Goal: Task Accomplishment & Management: Manage account settings

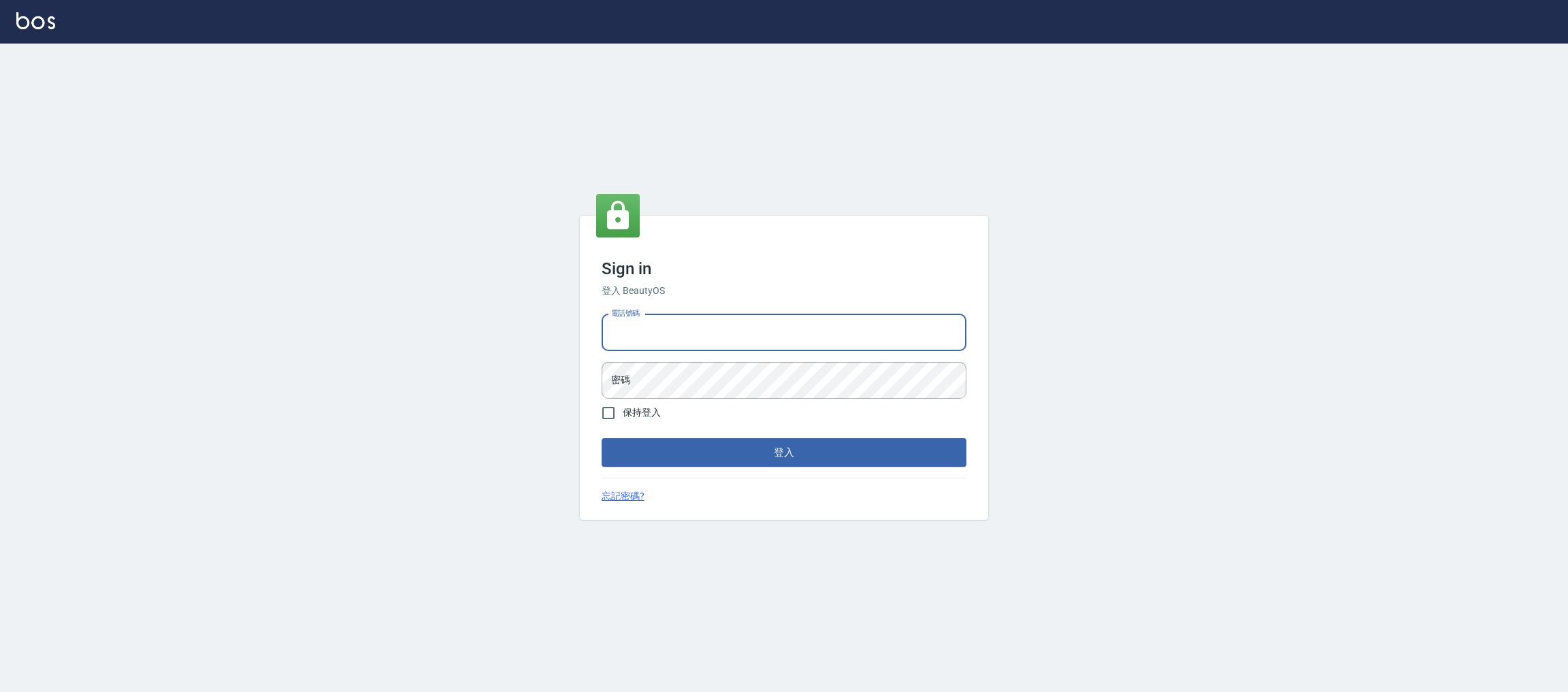
drag, startPoint x: 663, startPoint y: 314, endPoint x: 655, endPoint y: 324, distance: 12.8
click at [663, 314] on input "電話號碼" at bounding box center [784, 332] width 364 height 36
type input "0225158181"
click at [602, 438] on button "登入" at bounding box center [784, 453] width 364 height 29
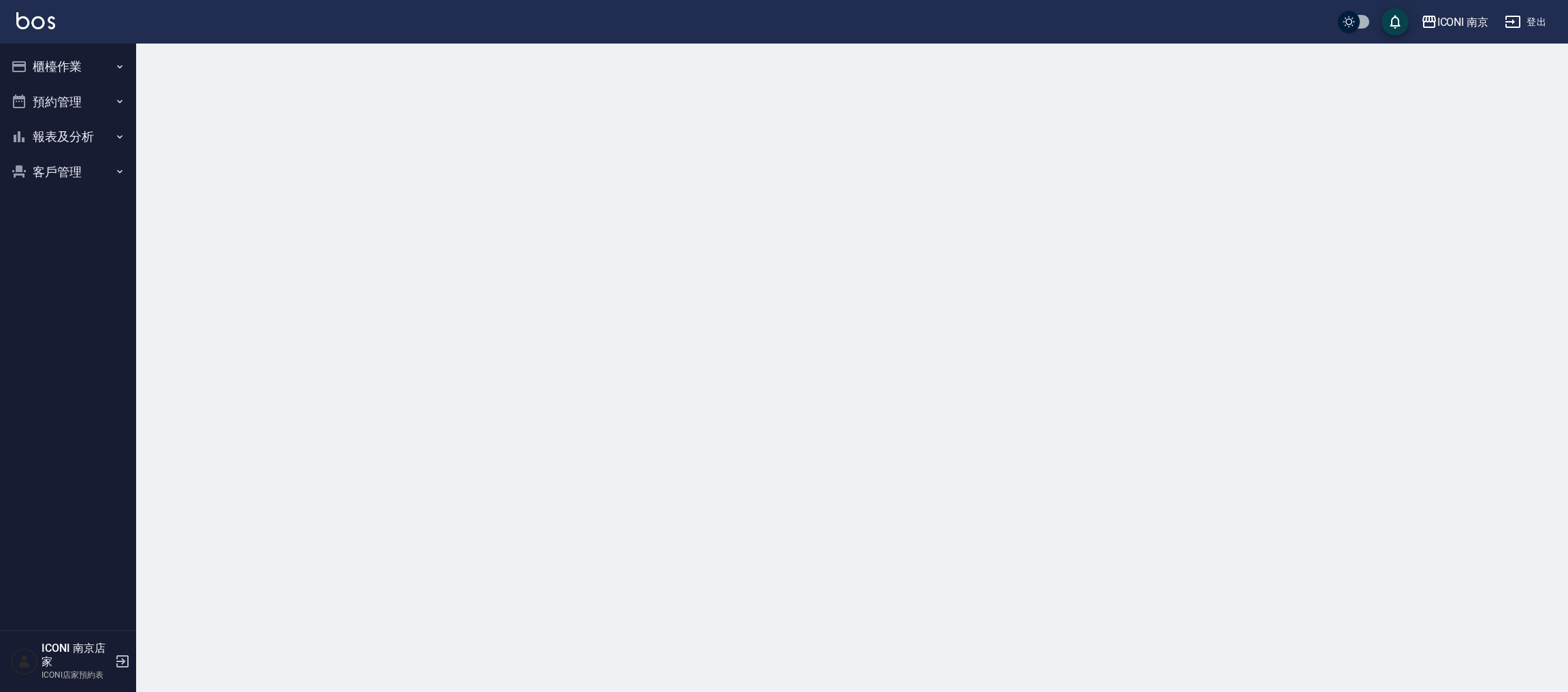
click at [72, 62] on button "櫃檯作業" at bounding box center [68, 66] width 125 height 35
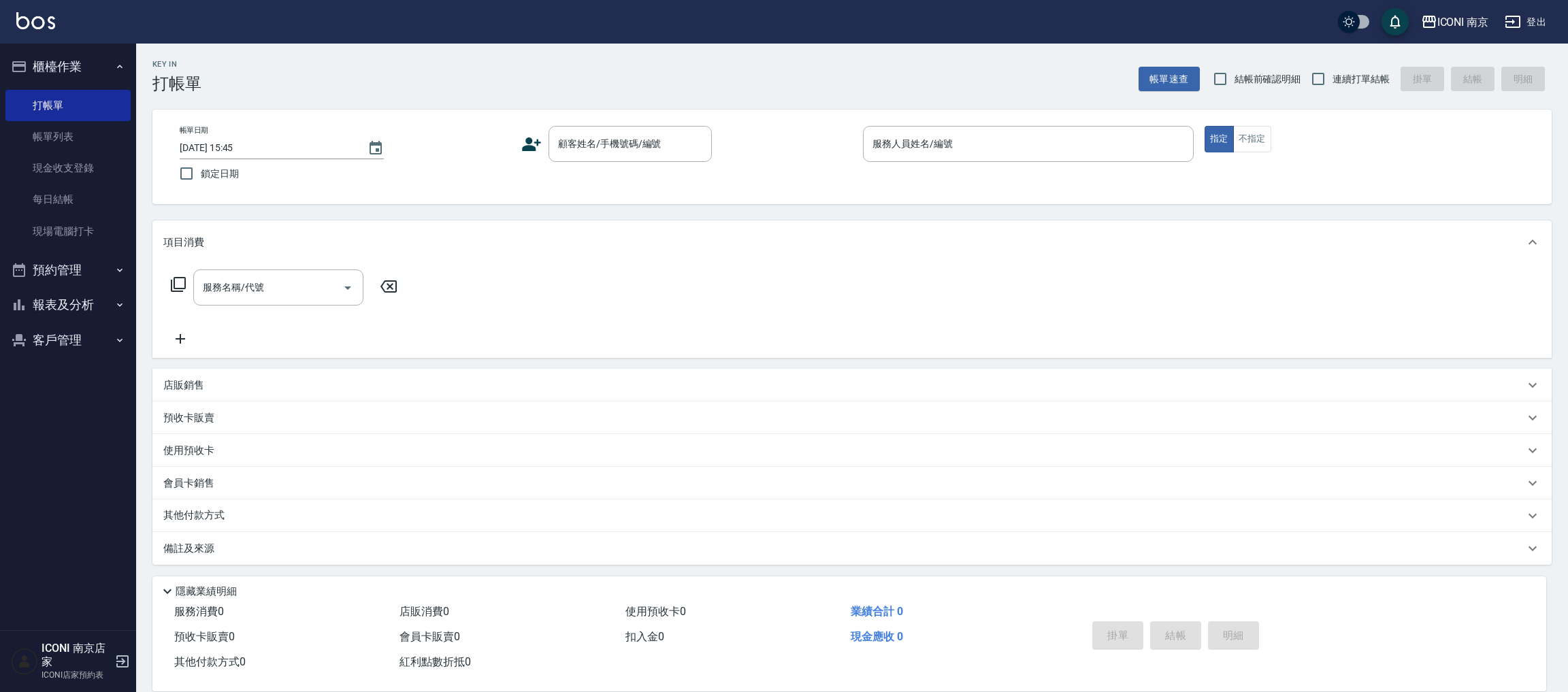
click at [50, 319] on button "報表及分析" at bounding box center [68, 305] width 125 height 35
click at [46, 476] on button "客戶管理" at bounding box center [68, 477] width 125 height 35
click at [70, 512] on link "客戶列表" at bounding box center [68, 515] width 125 height 32
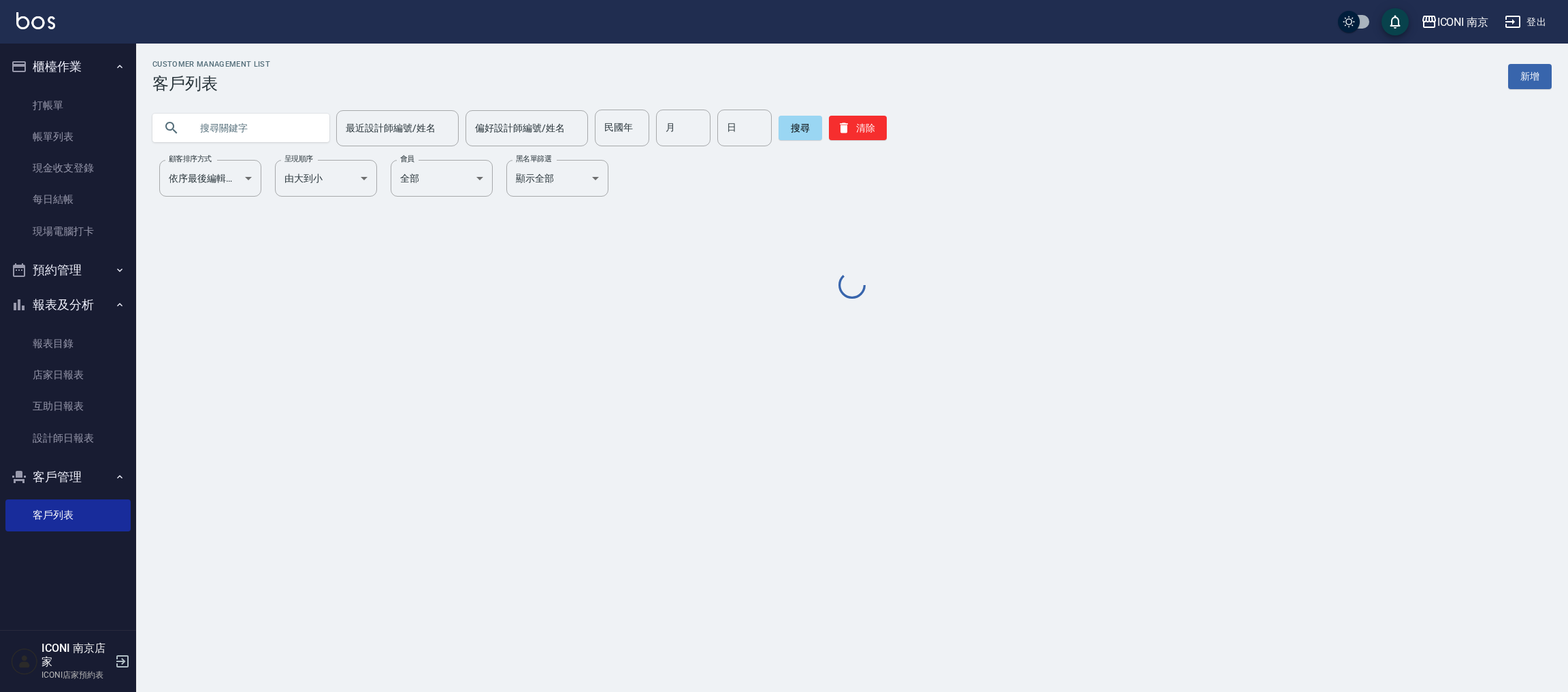
click at [287, 130] on input "text" at bounding box center [254, 127] width 128 height 36
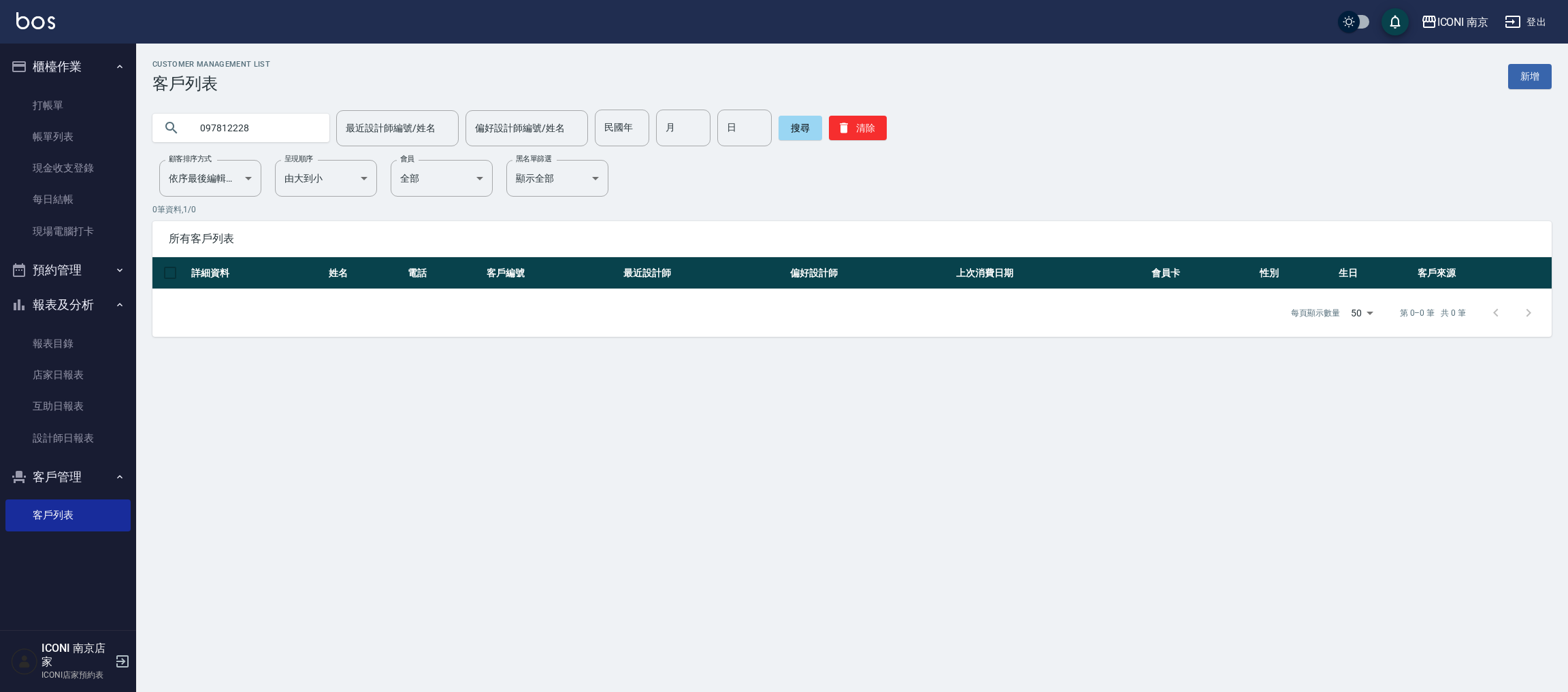
click at [283, 128] on input "097812228" at bounding box center [254, 127] width 128 height 36
click at [263, 125] on input "0978122228" at bounding box center [254, 127] width 128 height 36
drag, startPoint x: 159, startPoint y: 134, endPoint x: 122, endPoint y: 85, distance: 61.4
click at [157, 134] on div "0978122228" at bounding box center [241, 128] width 177 height 29
click at [271, 140] on input "0978122228" at bounding box center [254, 127] width 128 height 36
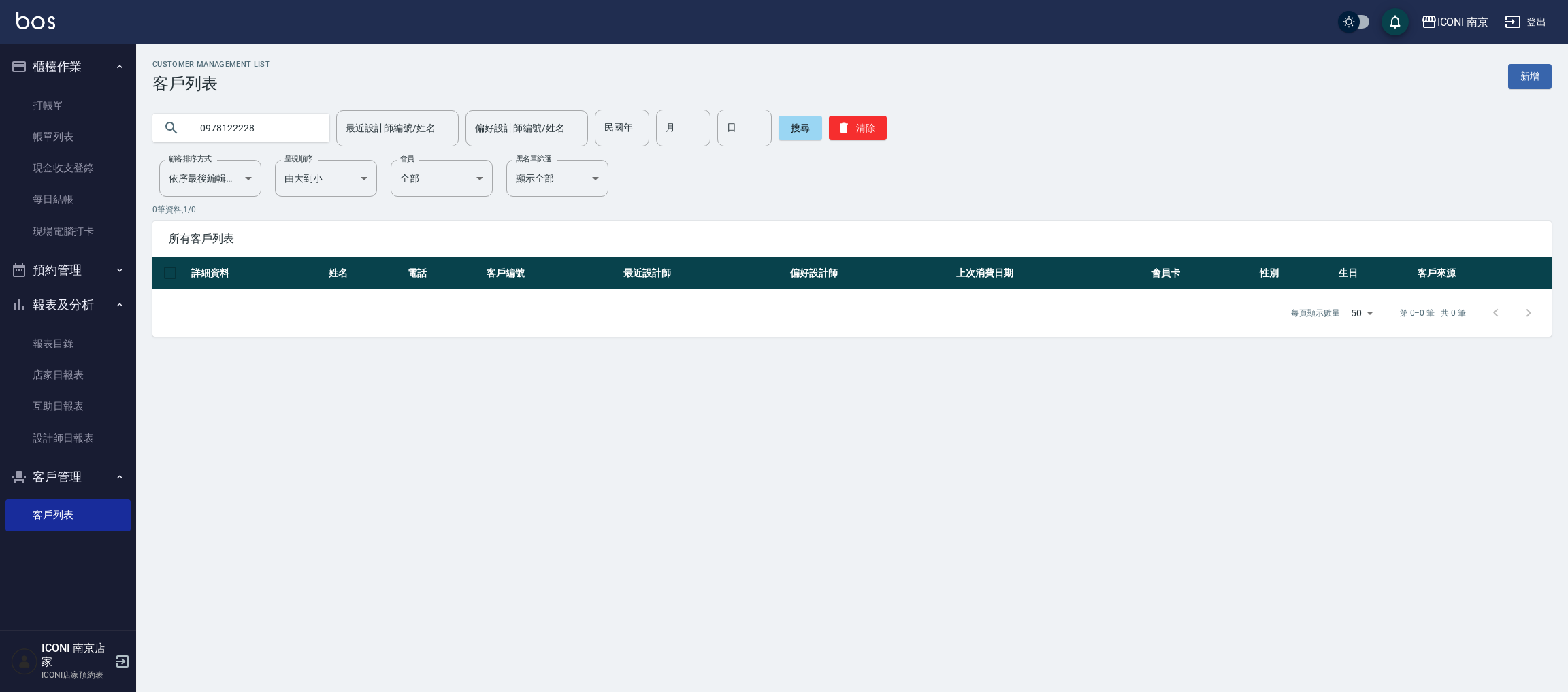
click at [271, 132] on input "0978122228" at bounding box center [254, 127] width 128 height 36
type input "0978122"
click at [63, 409] on link "互助日報表" at bounding box center [68, 407] width 125 height 32
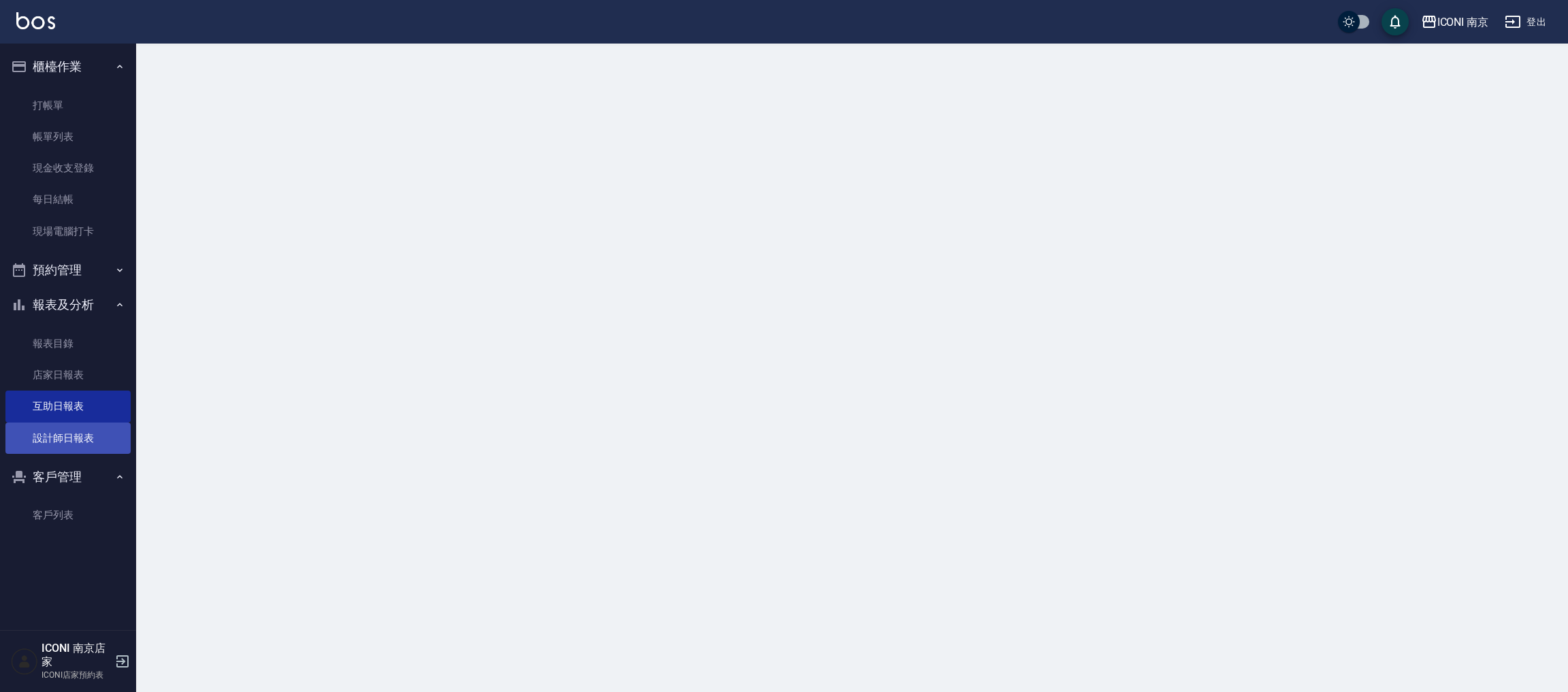
click at [63, 432] on link "設計師日報表" at bounding box center [68, 438] width 125 height 32
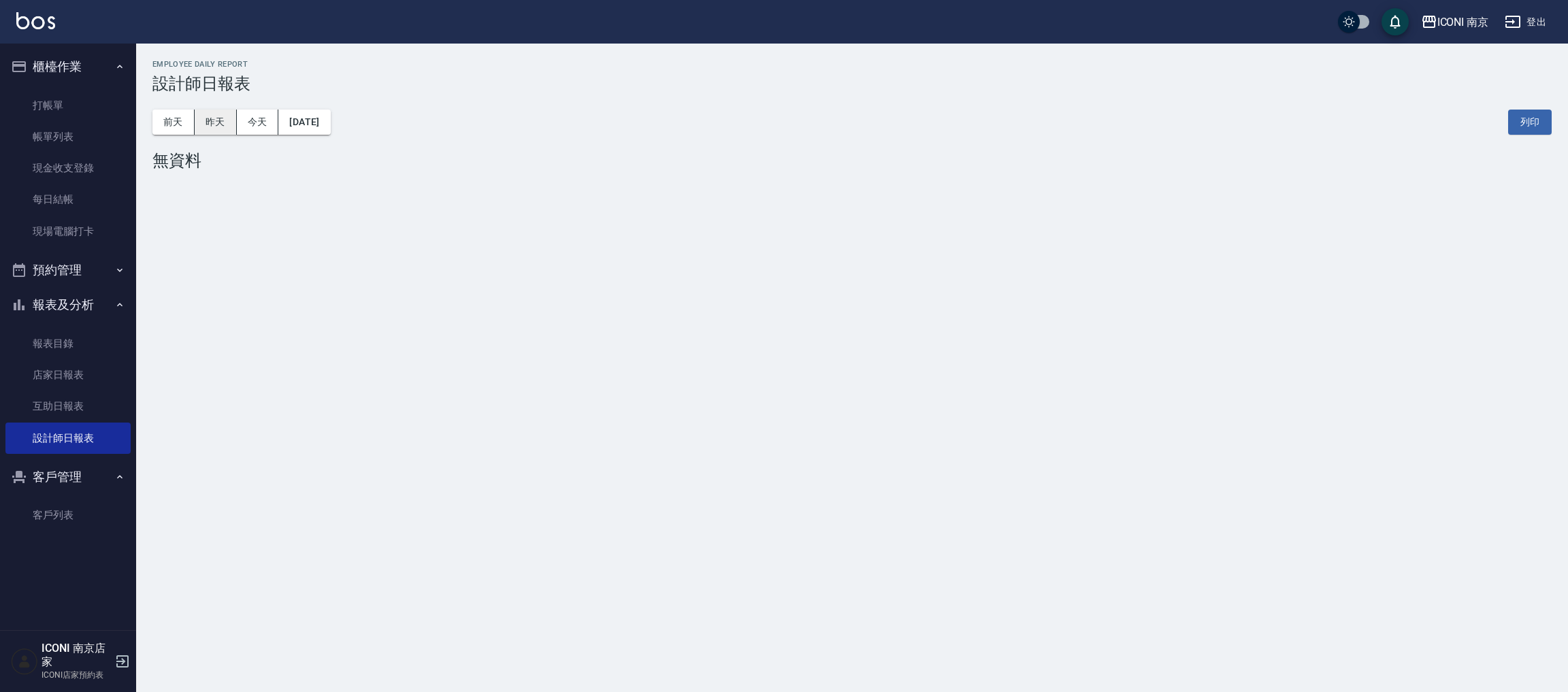
click at [210, 116] on button "昨天" at bounding box center [215, 122] width 42 height 25
click at [176, 126] on button "前天" at bounding box center [173, 122] width 42 height 25
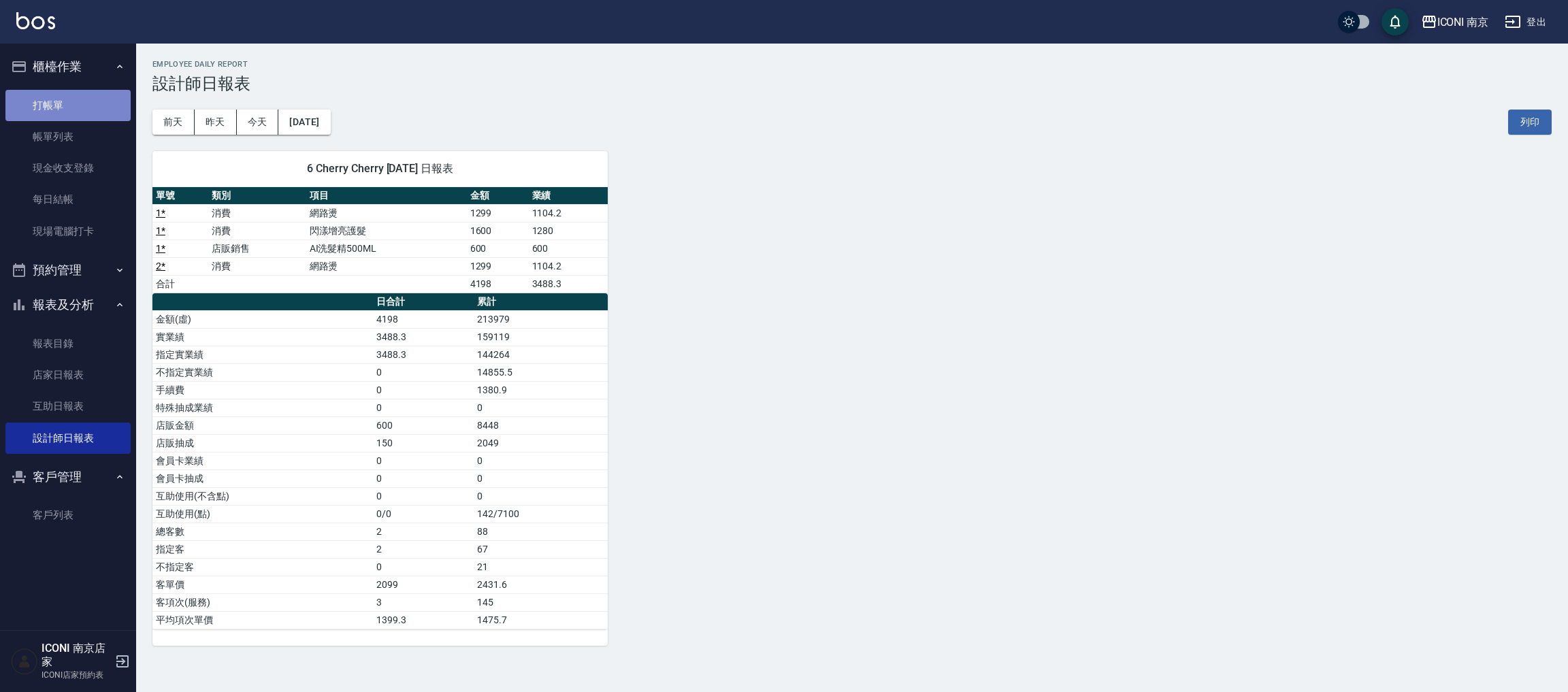
click at [61, 103] on link "打帳單" at bounding box center [68, 106] width 125 height 32
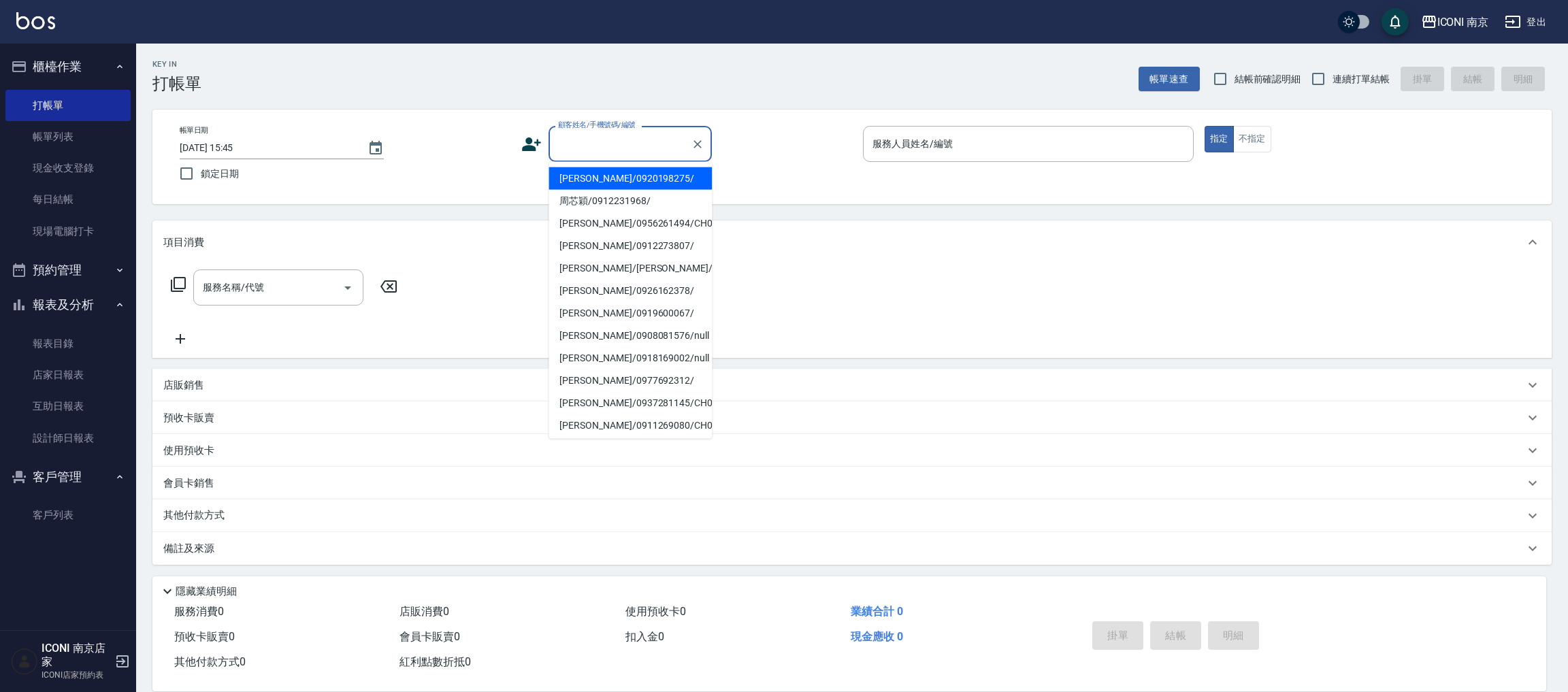
click at [589, 135] on input "顧客姓名/手機號碼/編號" at bounding box center [620, 144] width 131 height 24
paste input "[PERSON_NAME]"
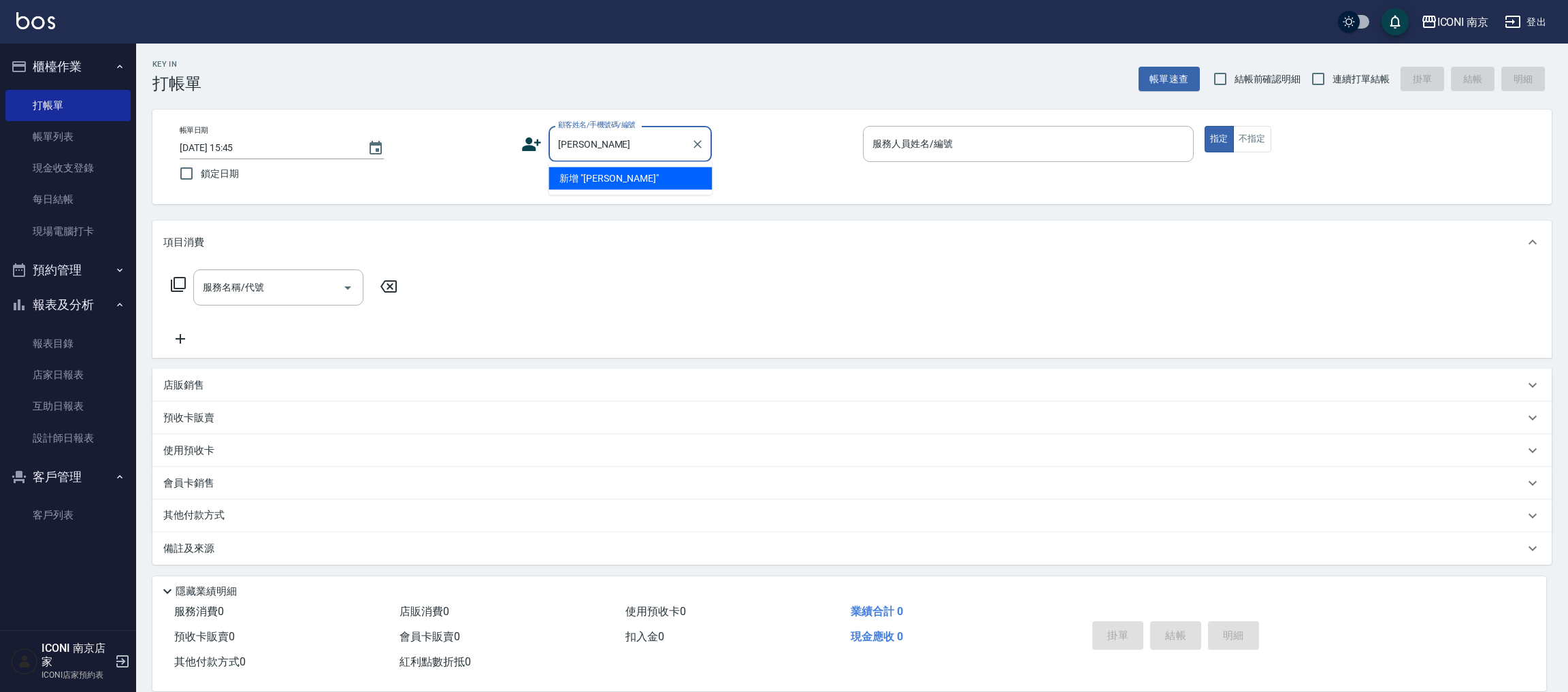
type input "[PERSON_NAME]"
click at [818, 164] on div "帳單日期 [DATE] 15:45 鎖定日期 顧客姓名/手機號碼/編號 顧客姓名/手機號碼/編號 服務人員姓名/編號 服務人員姓名/編號 指定 不指定" at bounding box center [851, 157] width 1366 height 62
click at [626, 139] on input "顧客姓名/手機號碼/編號" at bounding box center [620, 144] width 131 height 24
paste input "[PERSON_NAME]"
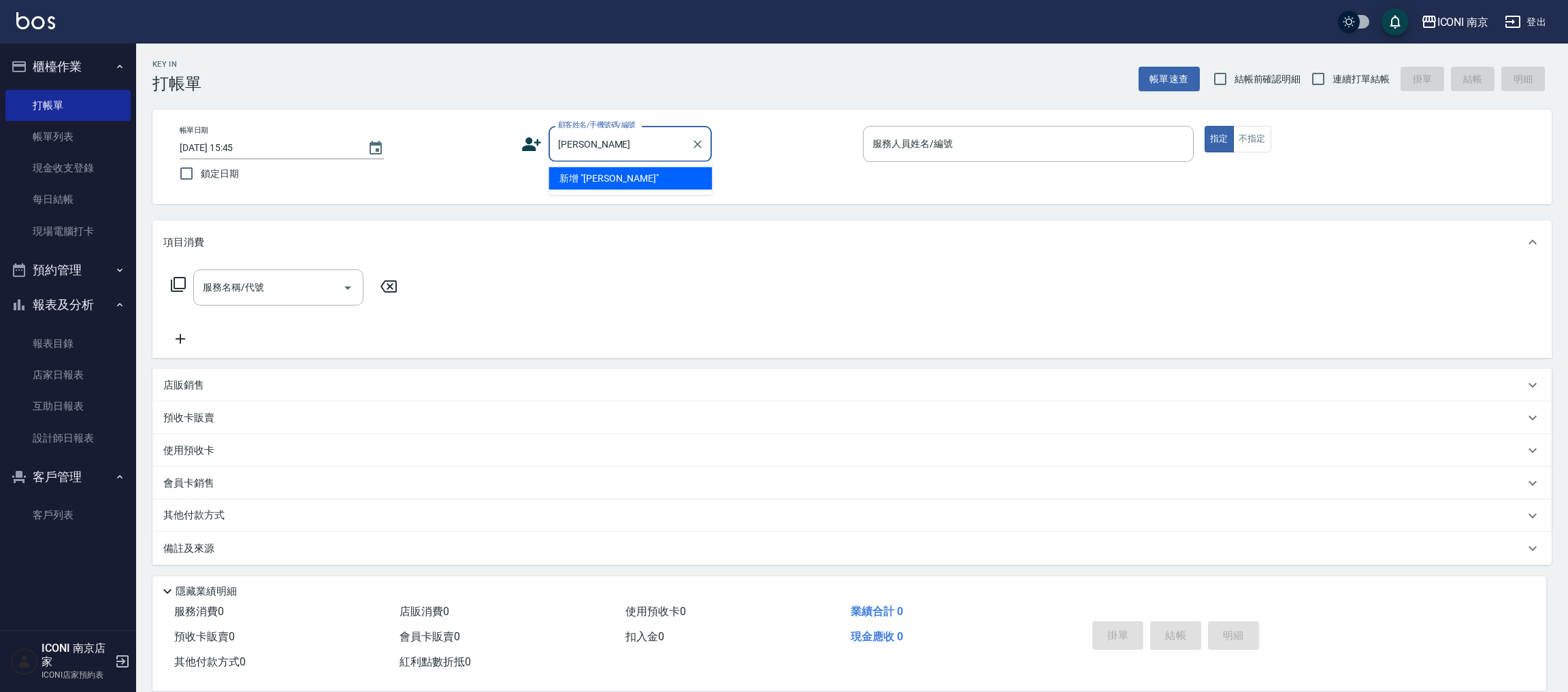
click at [607, 147] on input "[PERSON_NAME]" at bounding box center [620, 144] width 131 height 24
drag, startPoint x: 586, startPoint y: 140, endPoint x: 342, endPoint y: 124, distance: 244.5
click at [342, 135] on div "帳單日期 [DATE] 15:45 鎖定日期 顧客姓名/手機號碼/編號 [PERSON_NAME]姓名/手機號碼/編號 服務人員姓名/編號 服務人員姓名/編號…" at bounding box center [851, 157] width 1366 height 62
click at [598, 180] on li "[PERSON_NAME]/0970924988/" at bounding box center [629, 178] width 163 height 23
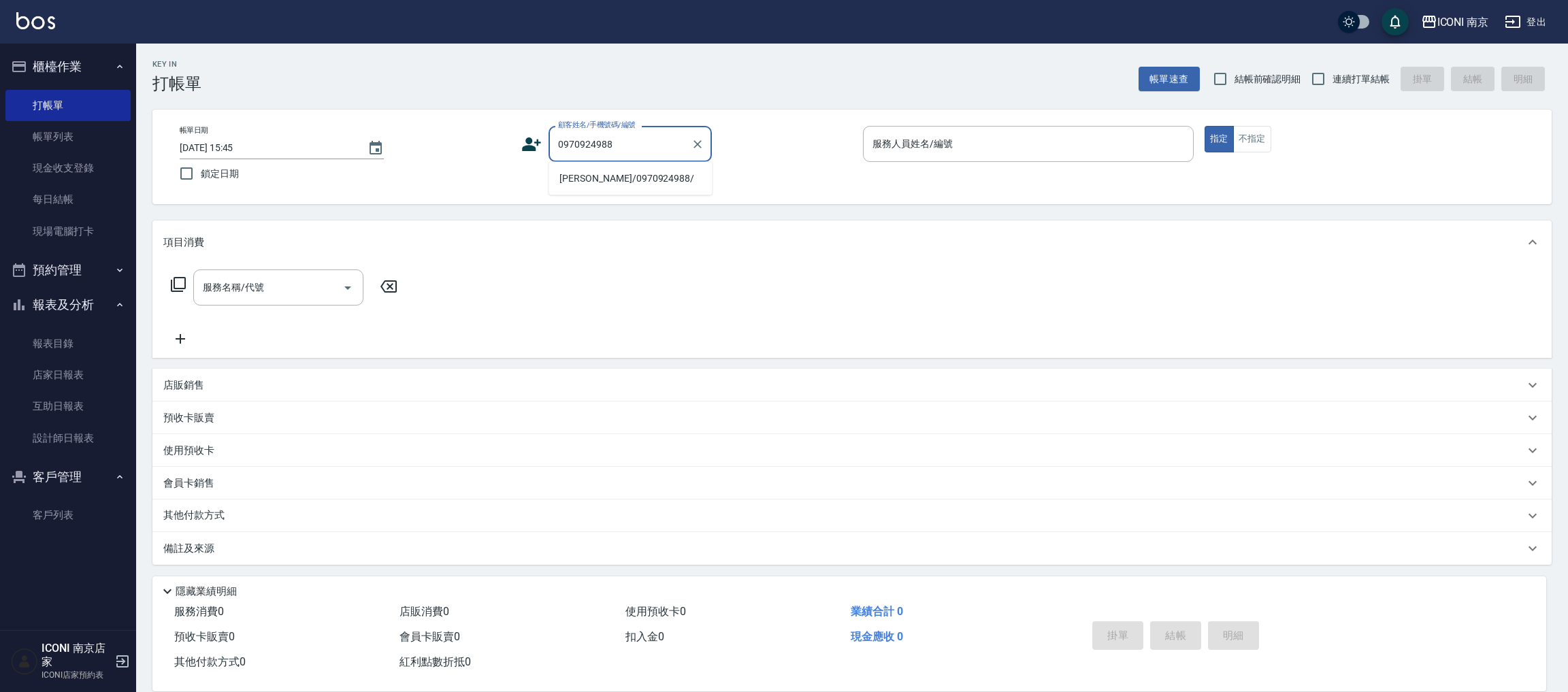
type input "[PERSON_NAME]/0970924988/"
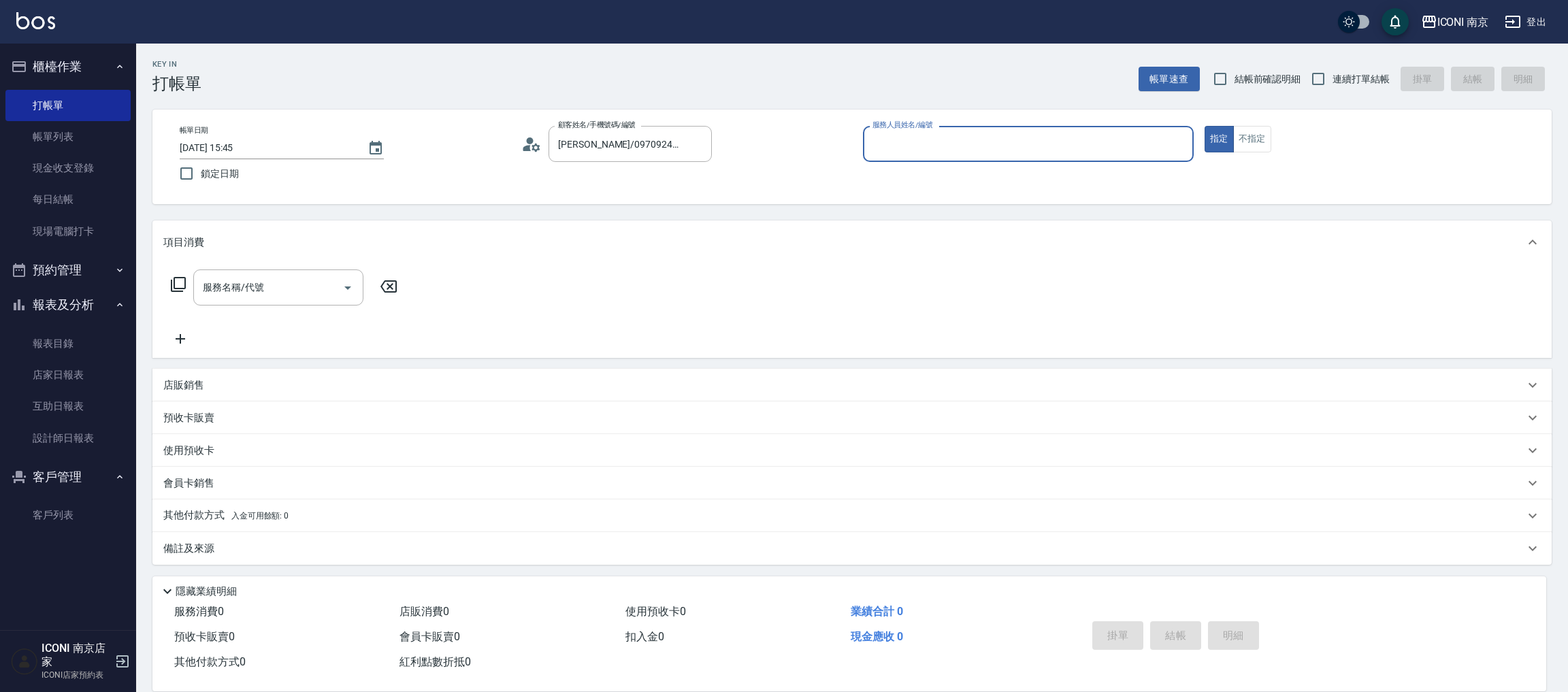
click at [978, 151] on input "服務人員姓名/編號" at bounding box center [1027, 144] width 318 height 24
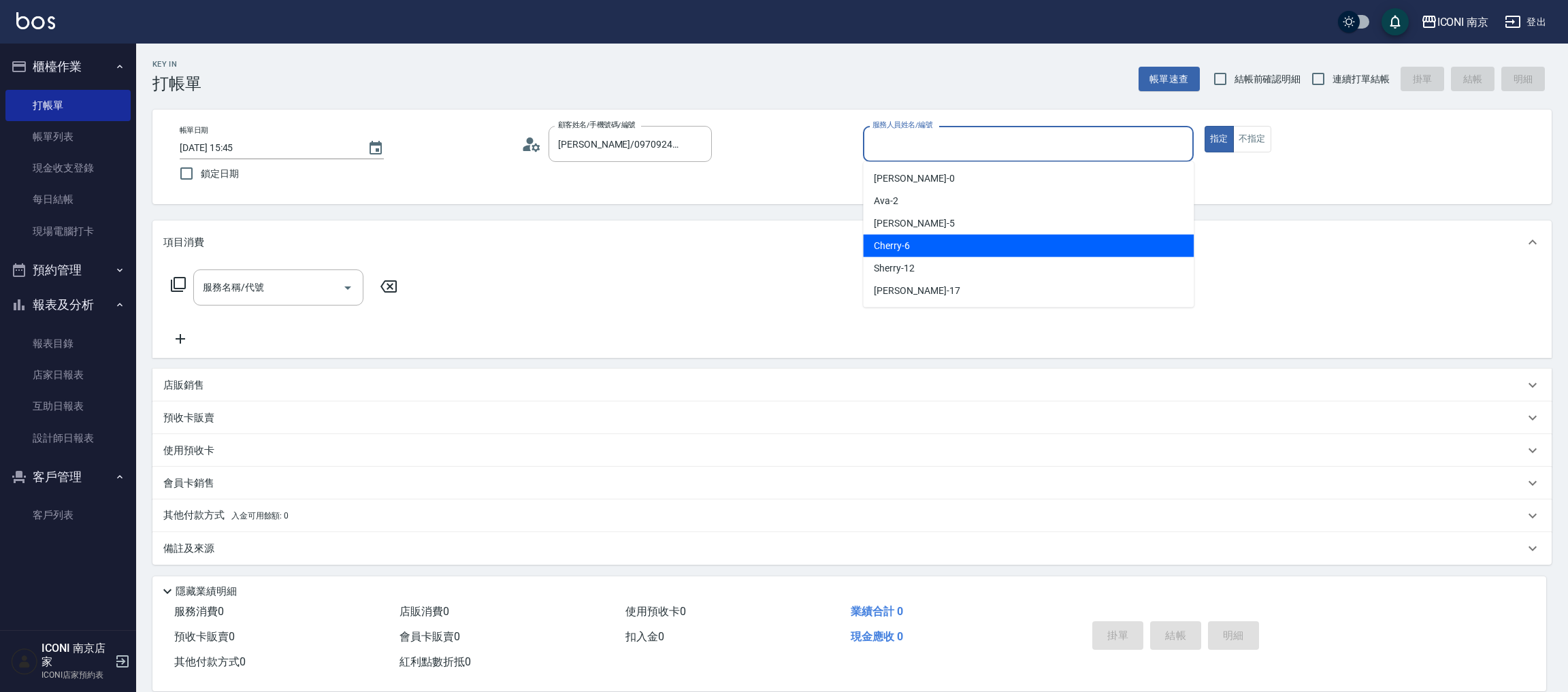
click at [945, 237] on div "Cherry -6" at bounding box center [1028, 246] width 331 height 23
type input "Cherry-6"
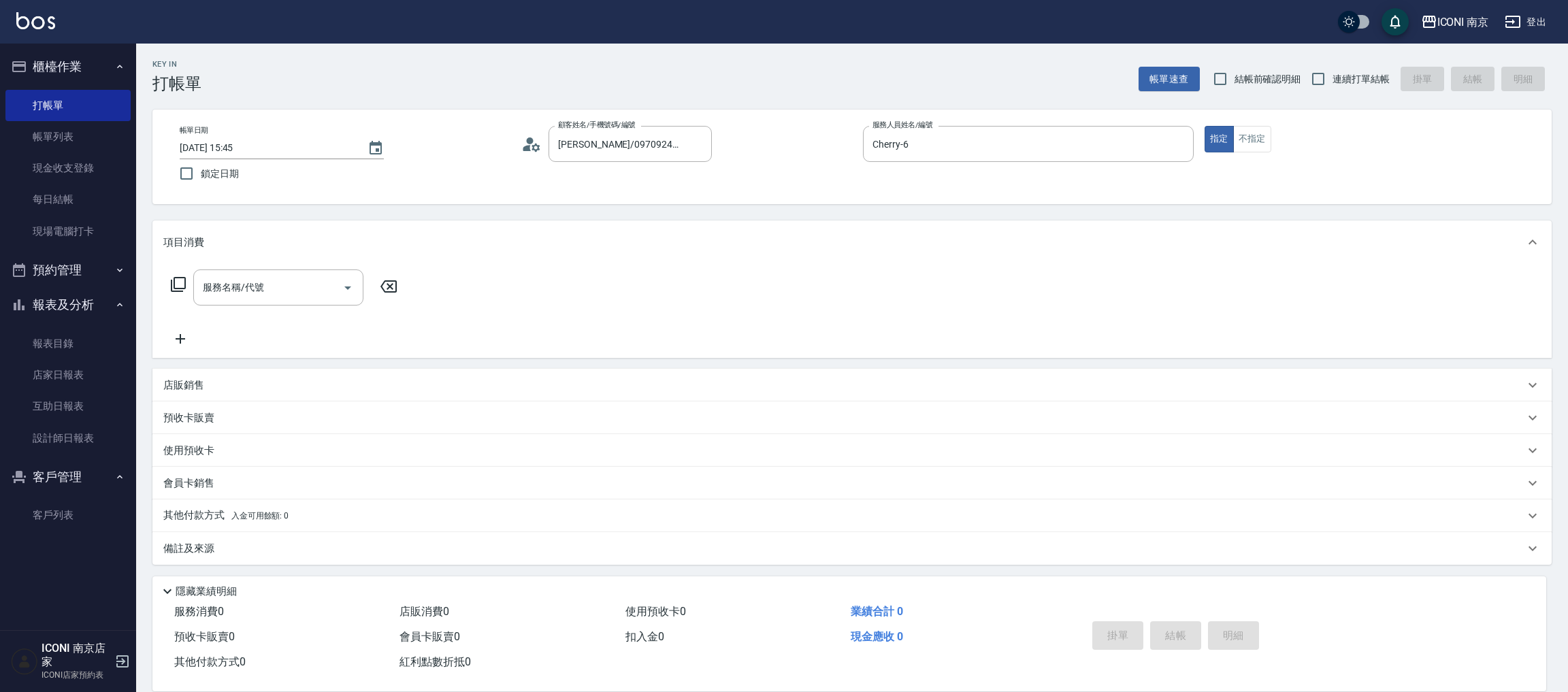
click at [1377, 74] on span "連續打單結帳" at bounding box center [1360, 79] width 57 height 14
click at [1332, 74] on input "連續打單結帳" at bounding box center [1318, 79] width 29 height 29
checkbox input "true"
click at [181, 282] on icon at bounding box center [178, 285] width 17 height 17
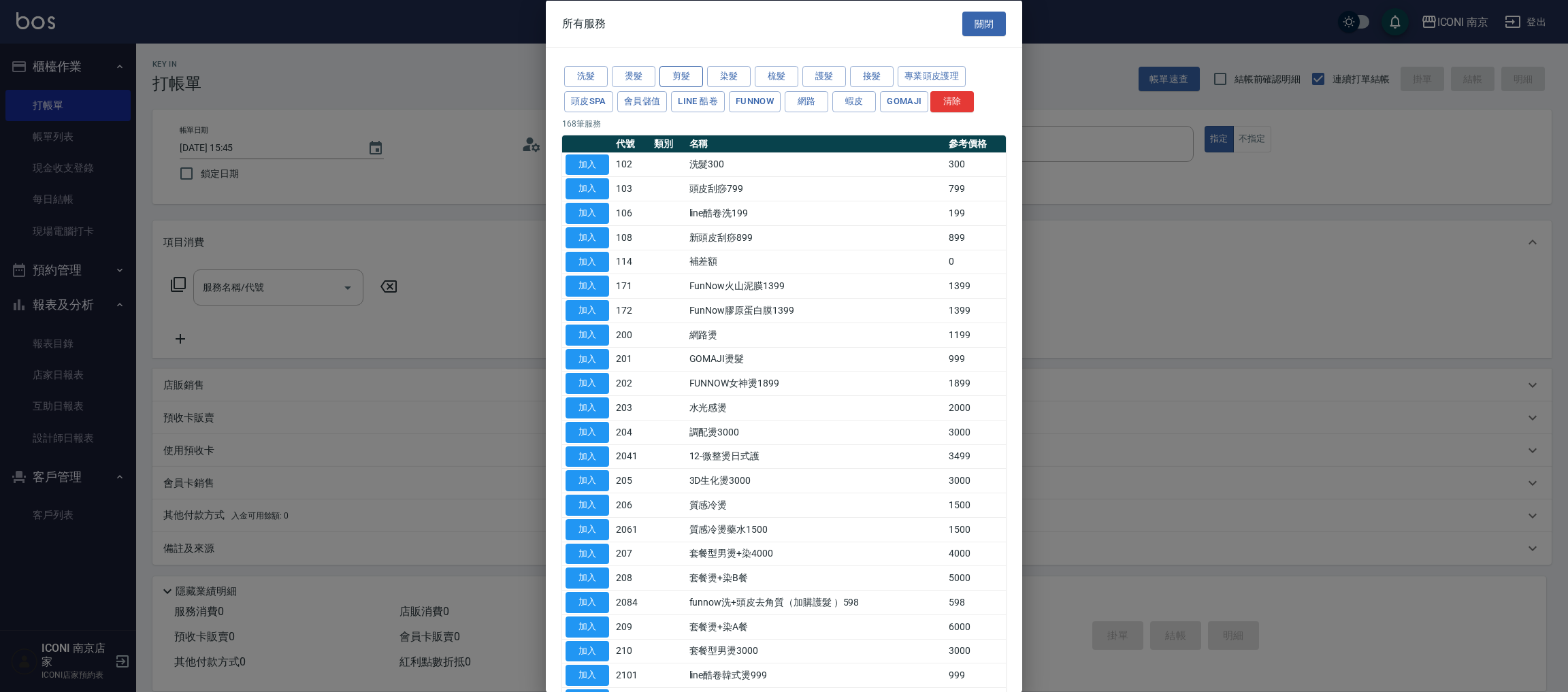
click at [684, 80] on button "剪髮" at bounding box center [681, 76] width 43 height 21
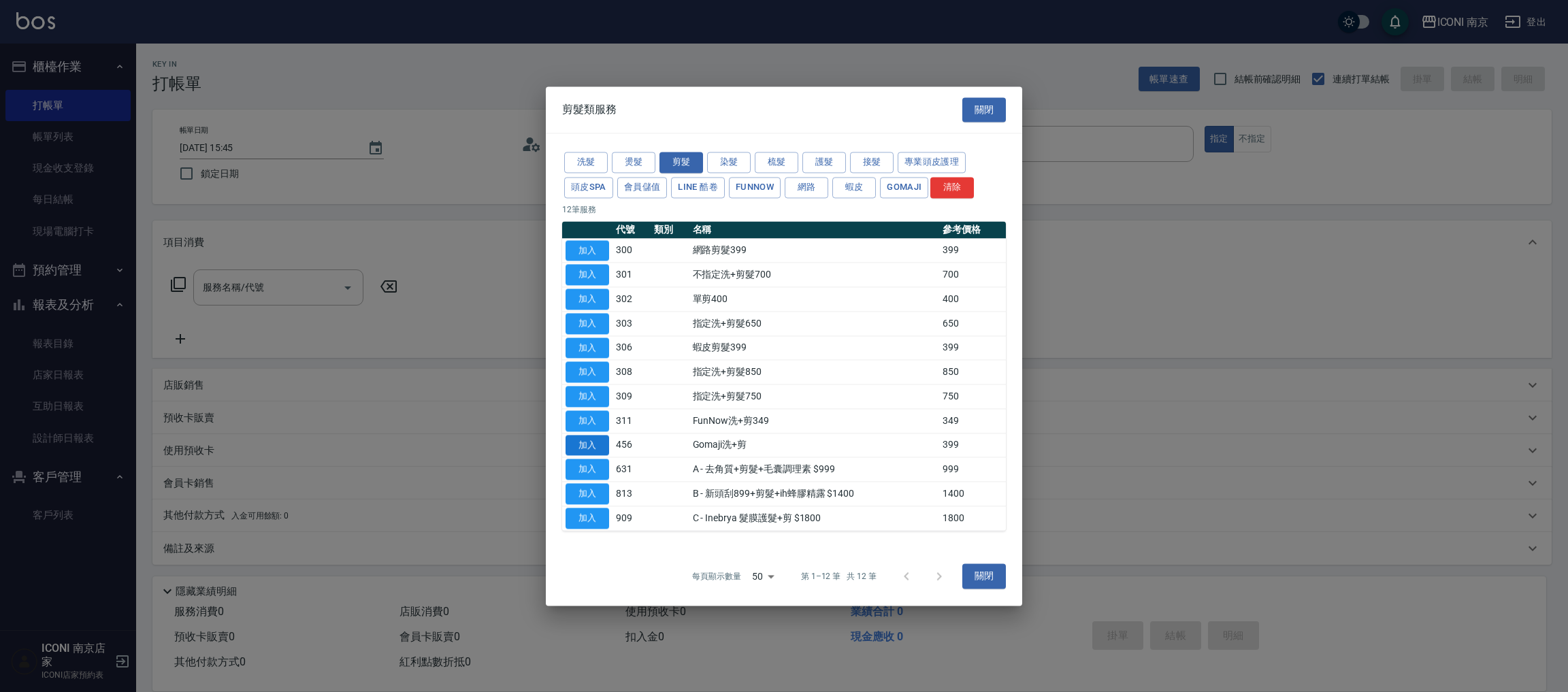
click at [589, 449] on button "加入" at bounding box center [587, 445] width 43 height 21
type input "Gomaji洗+剪(456)"
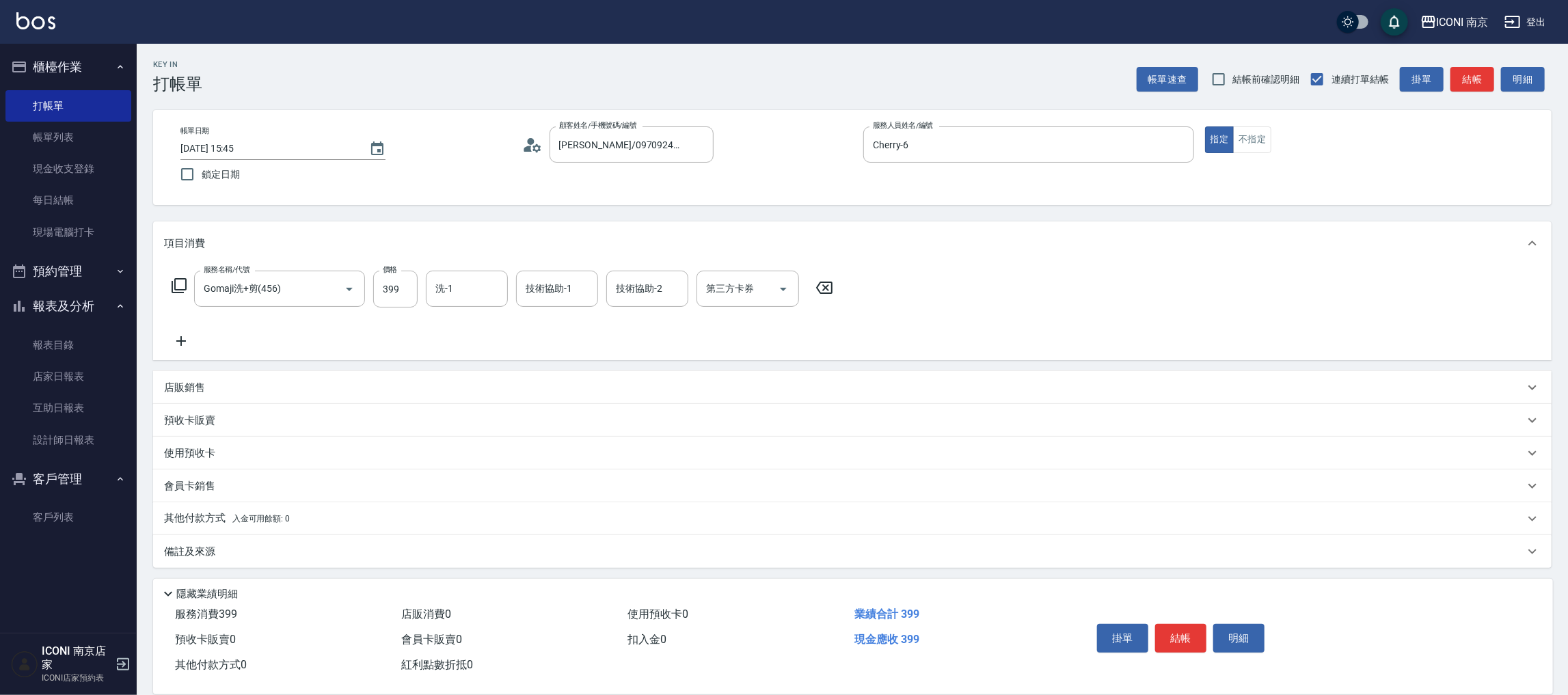
click at [396, 307] on div "服務名稱/代號 Gomaji洗+剪(456) 服務名稱/代號 價格 399 價格 洗-1 洗-1 技術協助-1 技術協助-1 技術協助-2 技術協助-2 第三…" at bounding box center [502, 310] width 678 height 79
click at [396, 295] on input "399" at bounding box center [395, 289] width 44 height 37
type input "499"
type input "Sherry-12"
click at [785, 299] on button "Open" at bounding box center [783, 289] width 22 height 22
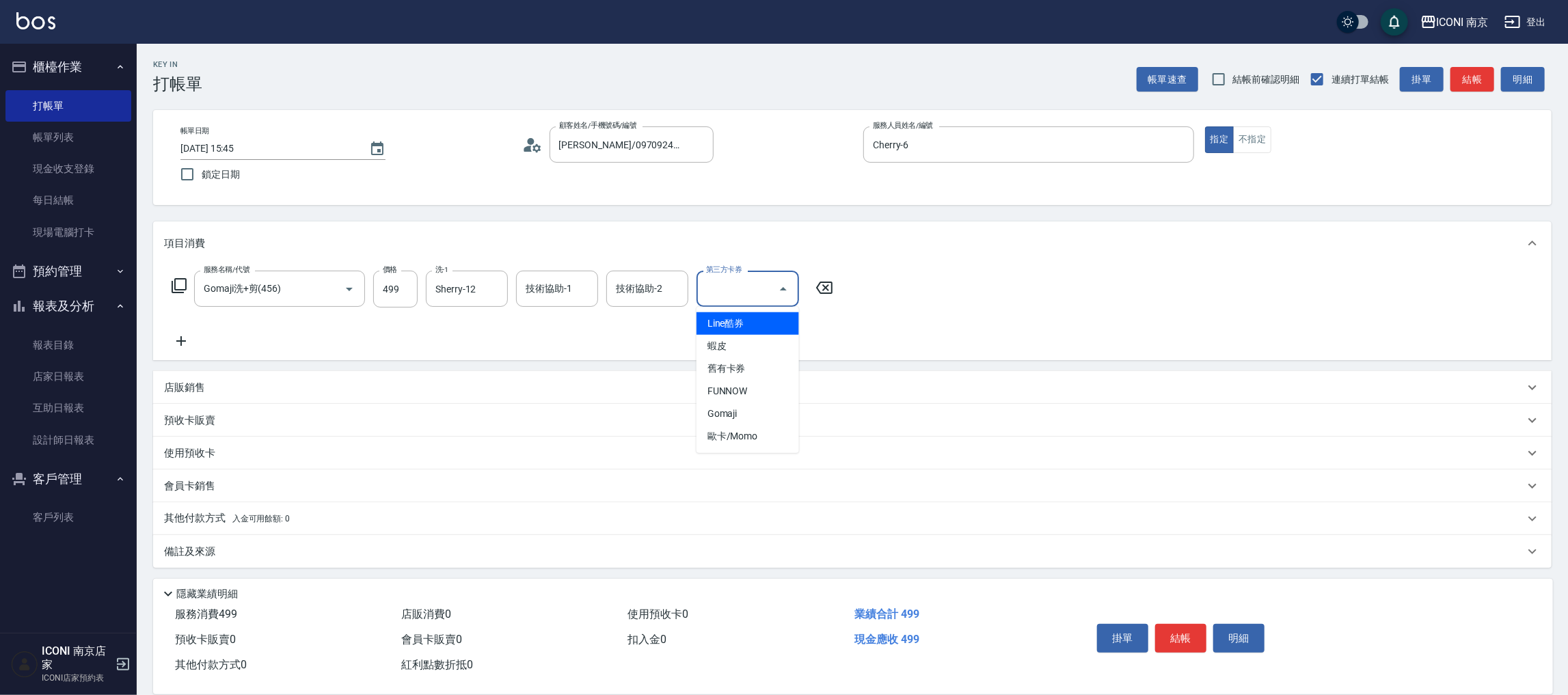
click at [785, 291] on icon "Close" at bounding box center [783, 289] width 17 height 17
click at [785, 291] on icon "Open" at bounding box center [783, 289] width 17 height 17
click at [769, 422] on span "Gomaji" at bounding box center [747, 414] width 102 height 23
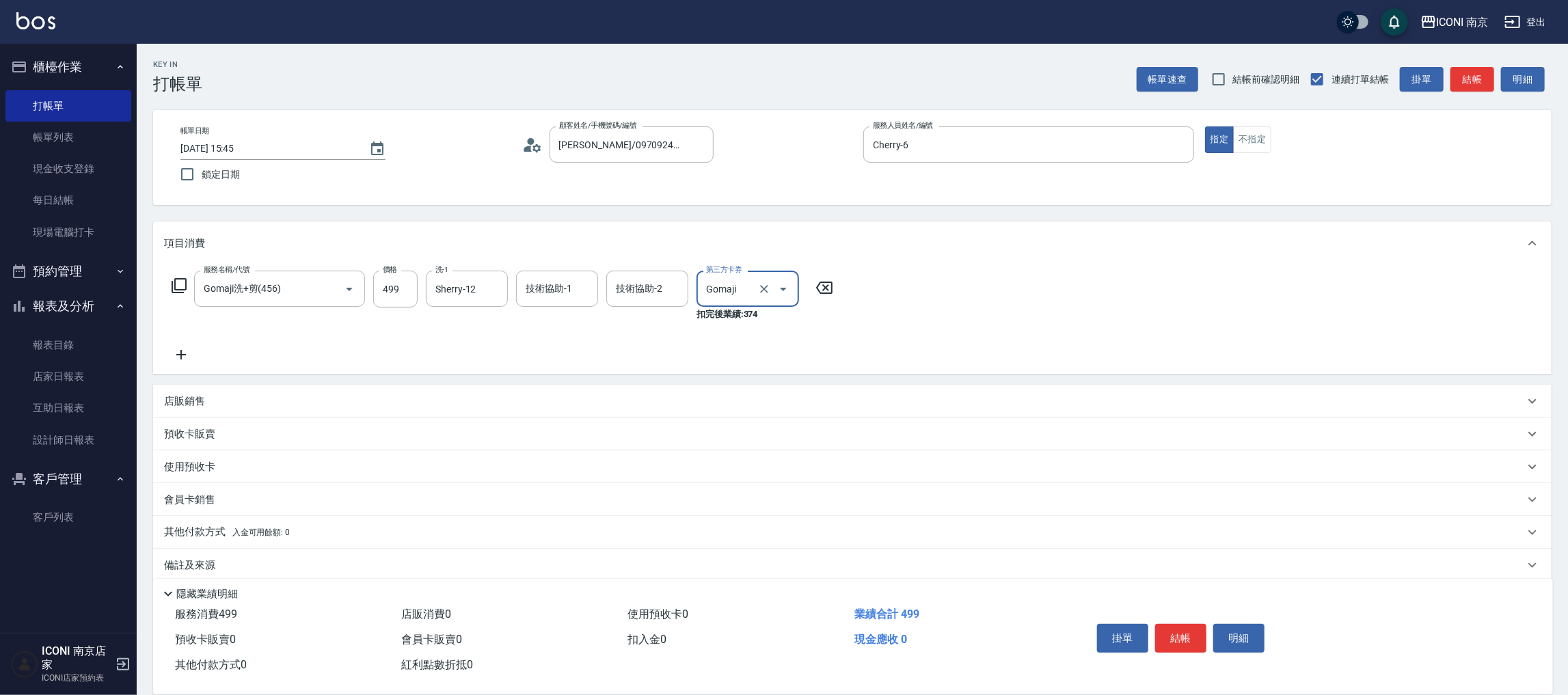
type input "Gomaji"
click at [183, 287] on icon at bounding box center [179, 286] width 17 height 17
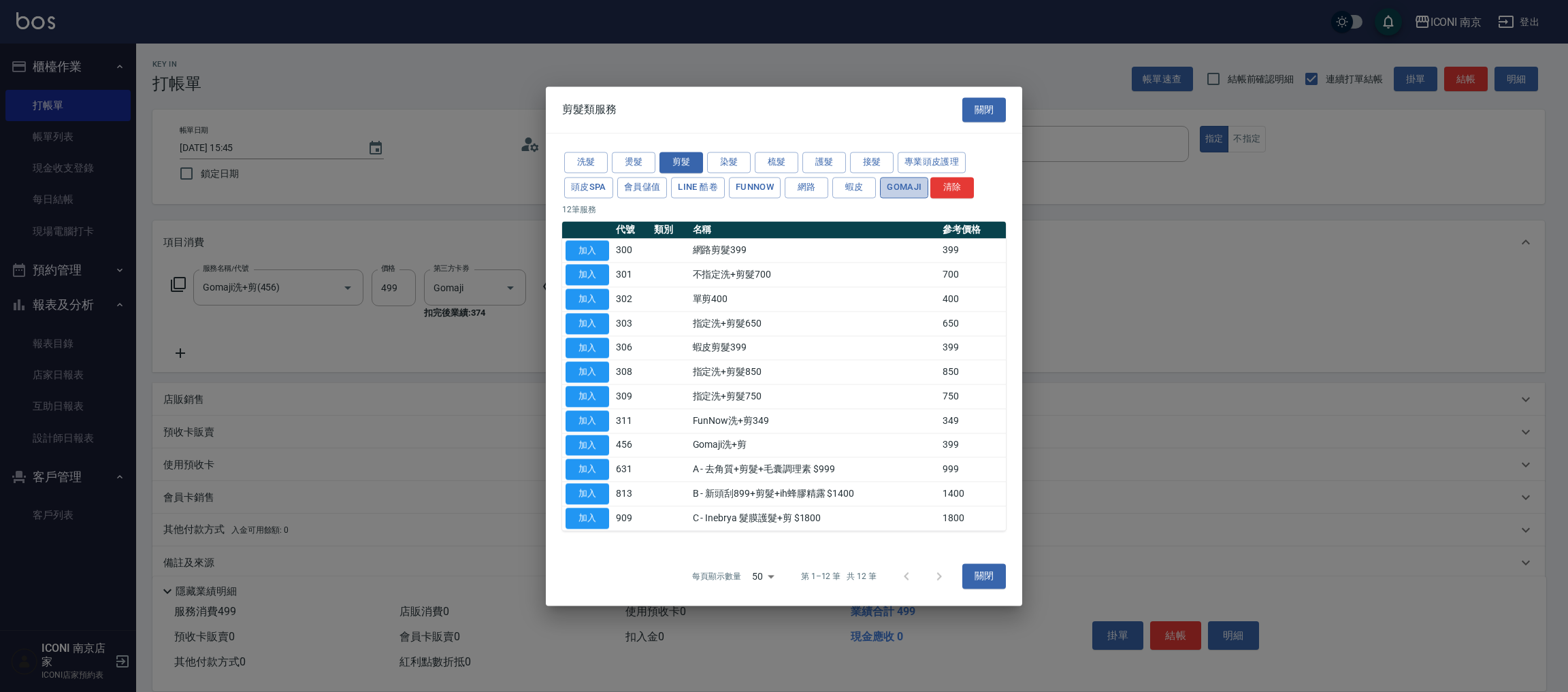
click at [909, 191] on button "Gomaji" at bounding box center [904, 187] width 48 height 21
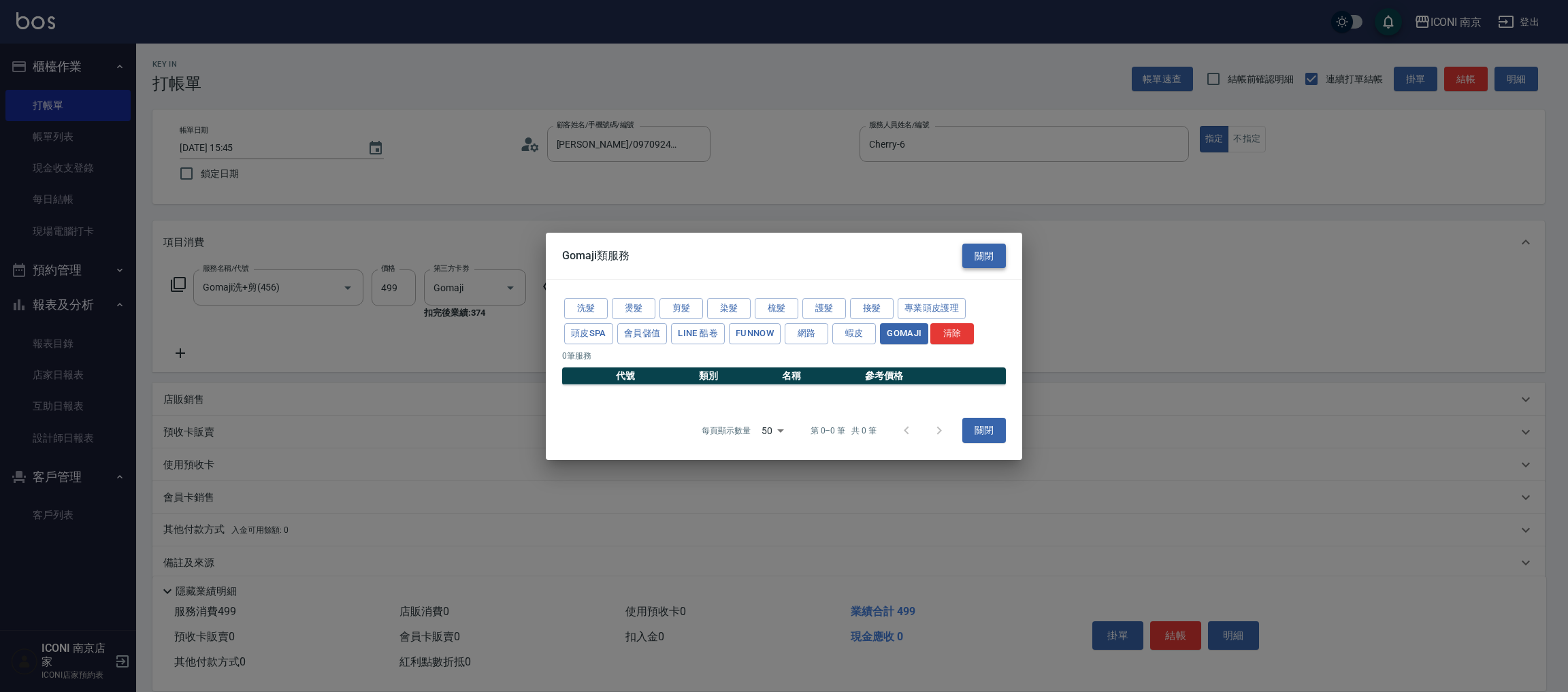
click at [962, 252] on button "關閉" at bounding box center [983, 255] width 43 height 25
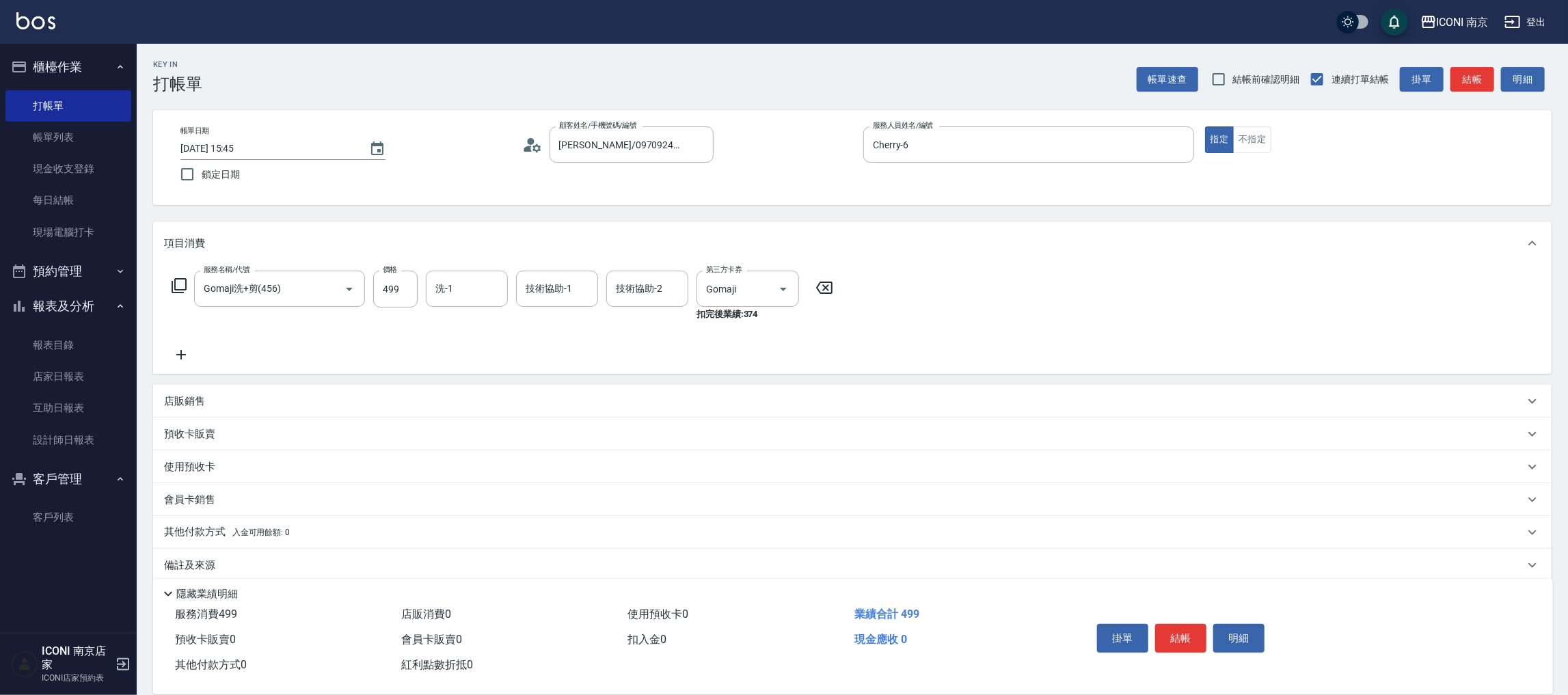
click at [169, 289] on div "服務名稱/代號 Gomaji洗+剪(456) 服務名稱/代號 價格 499 價格 洗-1 洗-1 技術協助-1 技術協助-1 技術協助-2 技術協助-2 第三…" at bounding box center [502, 296] width 678 height 50
click at [175, 287] on icon at bounding box center [179, 286] width 17 height 17
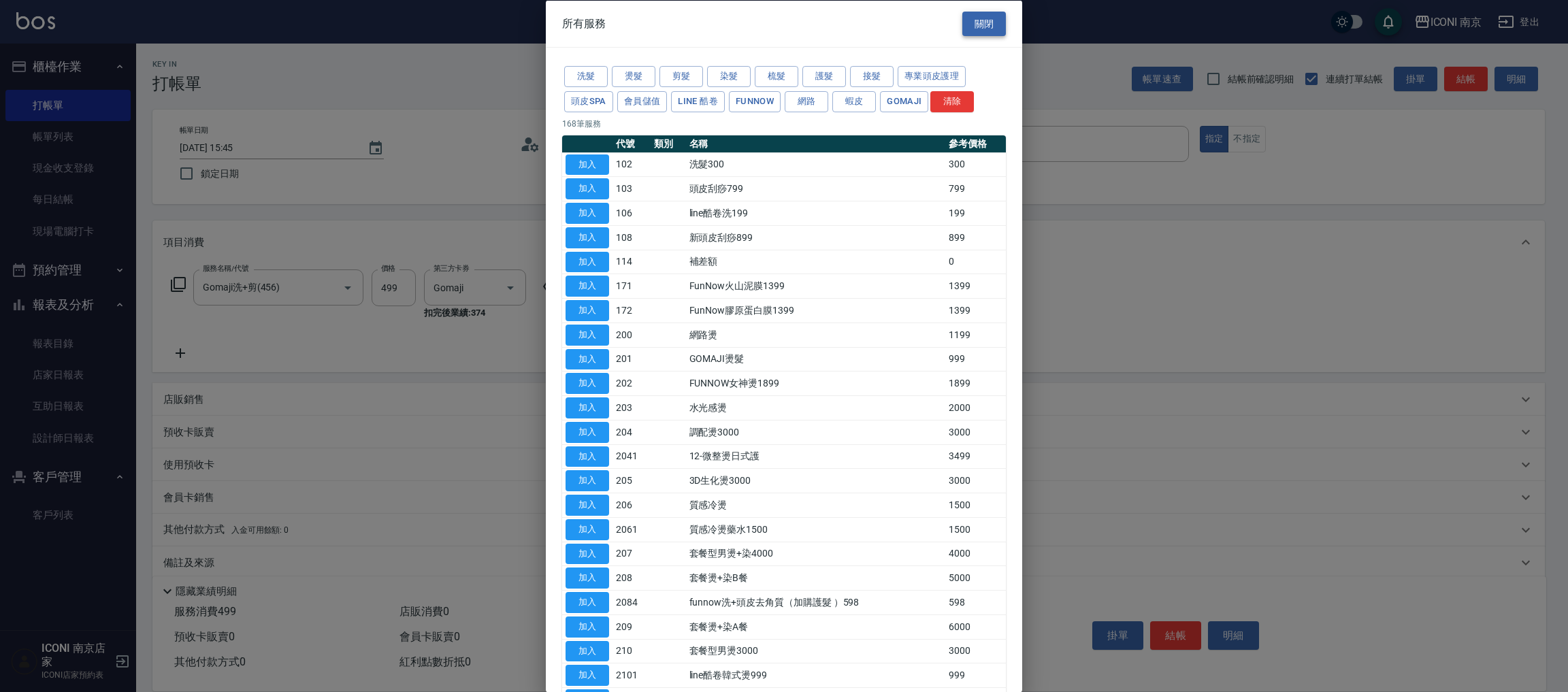
click at [992, 20] on button "關閉" at bounding box center [983, 23] width 43 height 25
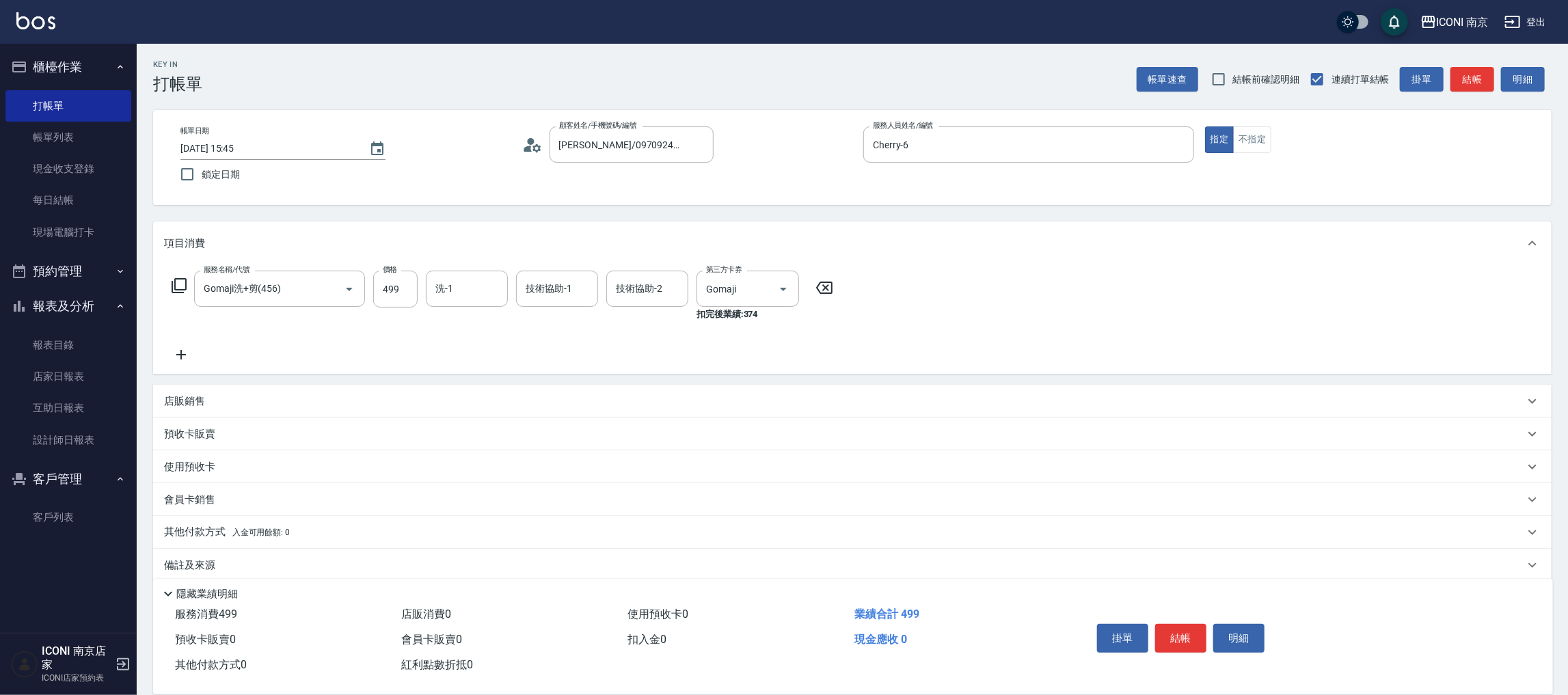
click at [189, 349] on icon at bounding box center [180, 355] width 34 height 17
type input "Sherry-12"
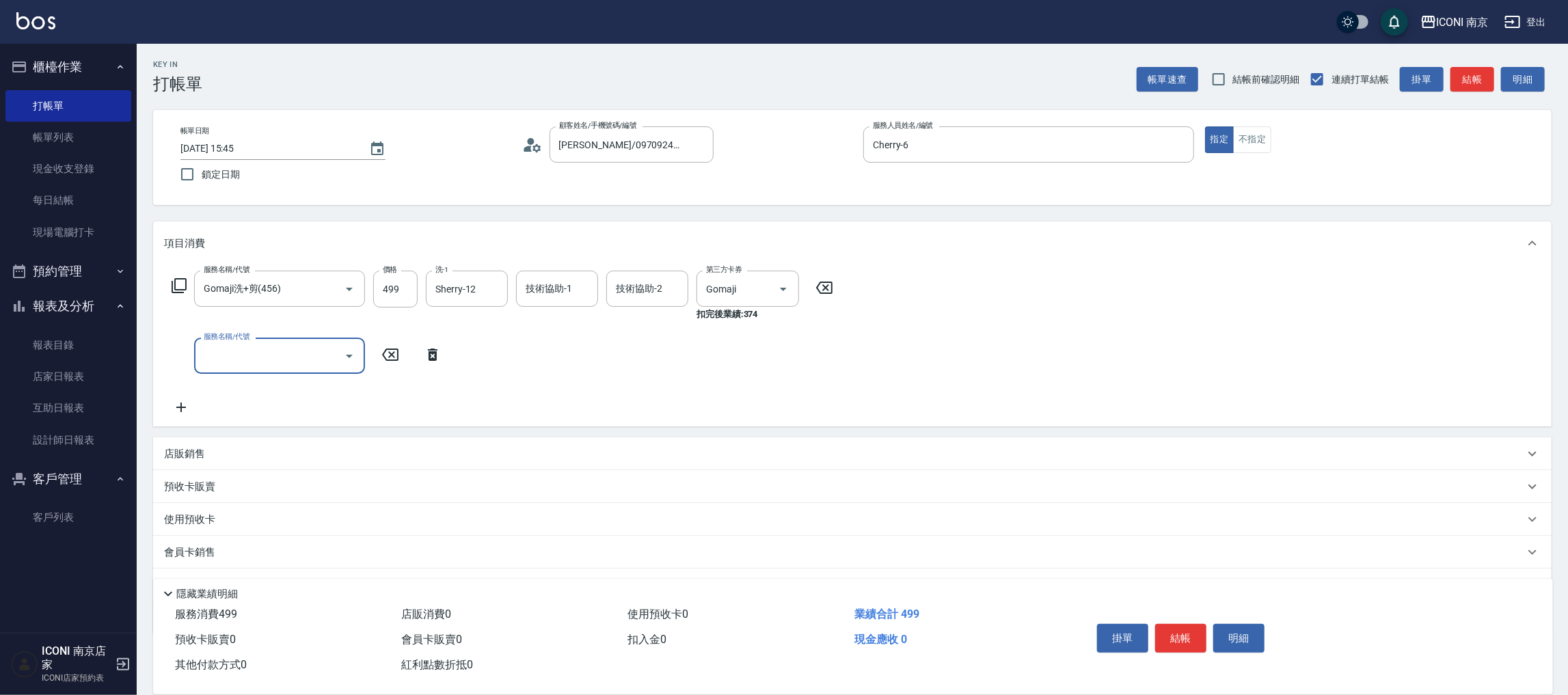
click at [238, 359] on input "服務名稱/代號" at bounding box center [269, 356] width 138 height 24
type input "1"
click at [227, 394] on span "補差額 - 0" at bounding box center [279, 390] width 171 height 23
type input "補差額(114)"
click at [395, 338] on label "價格" at bounding box center [390, 336] width 15 height 10
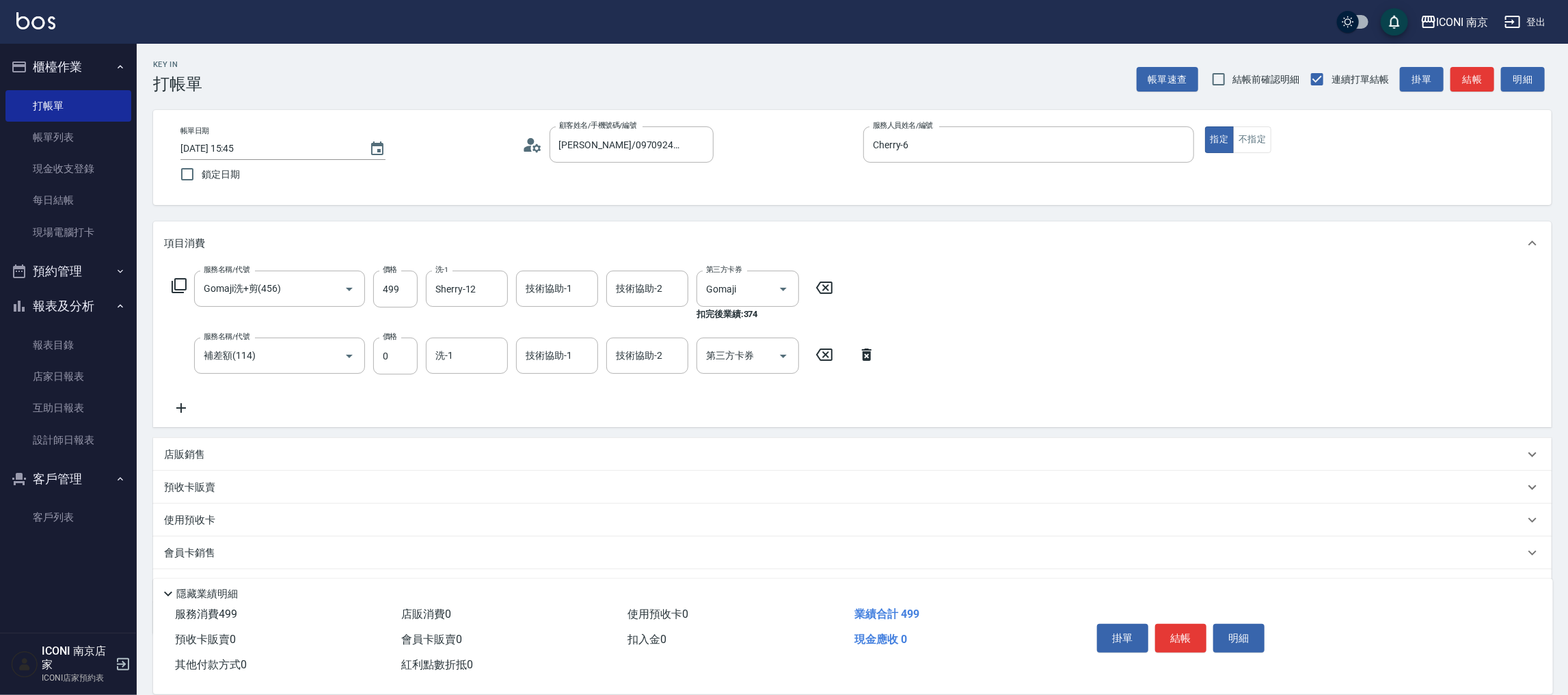
click at [395, 338] on input "0" at bounding box center [395, 356] width 44 height 37
click at [397, 345] on input "0" at bounding box center [395, 356] width 44 height 37
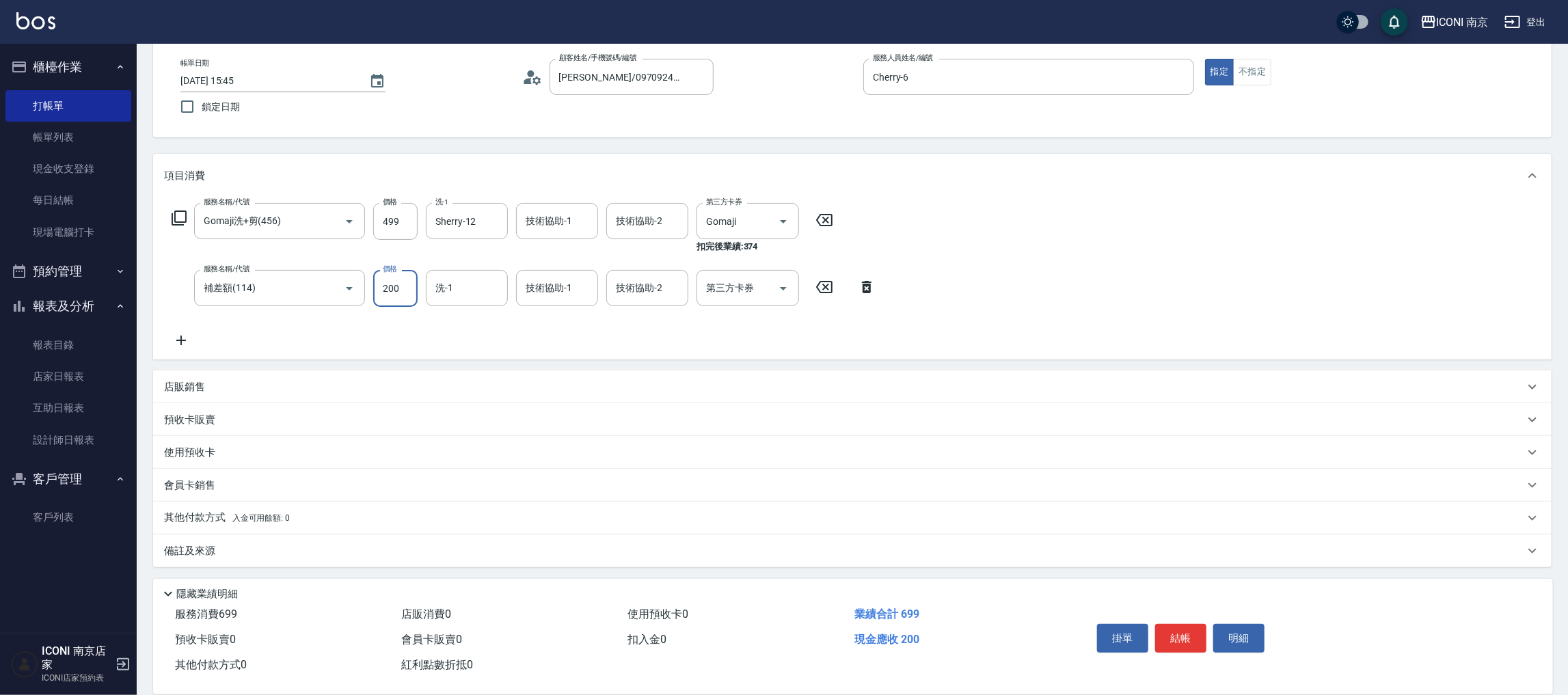
type input "200"
click at [276, 555] on div "備註及來源" at bounding box center [843, 551] width 1360 height 15
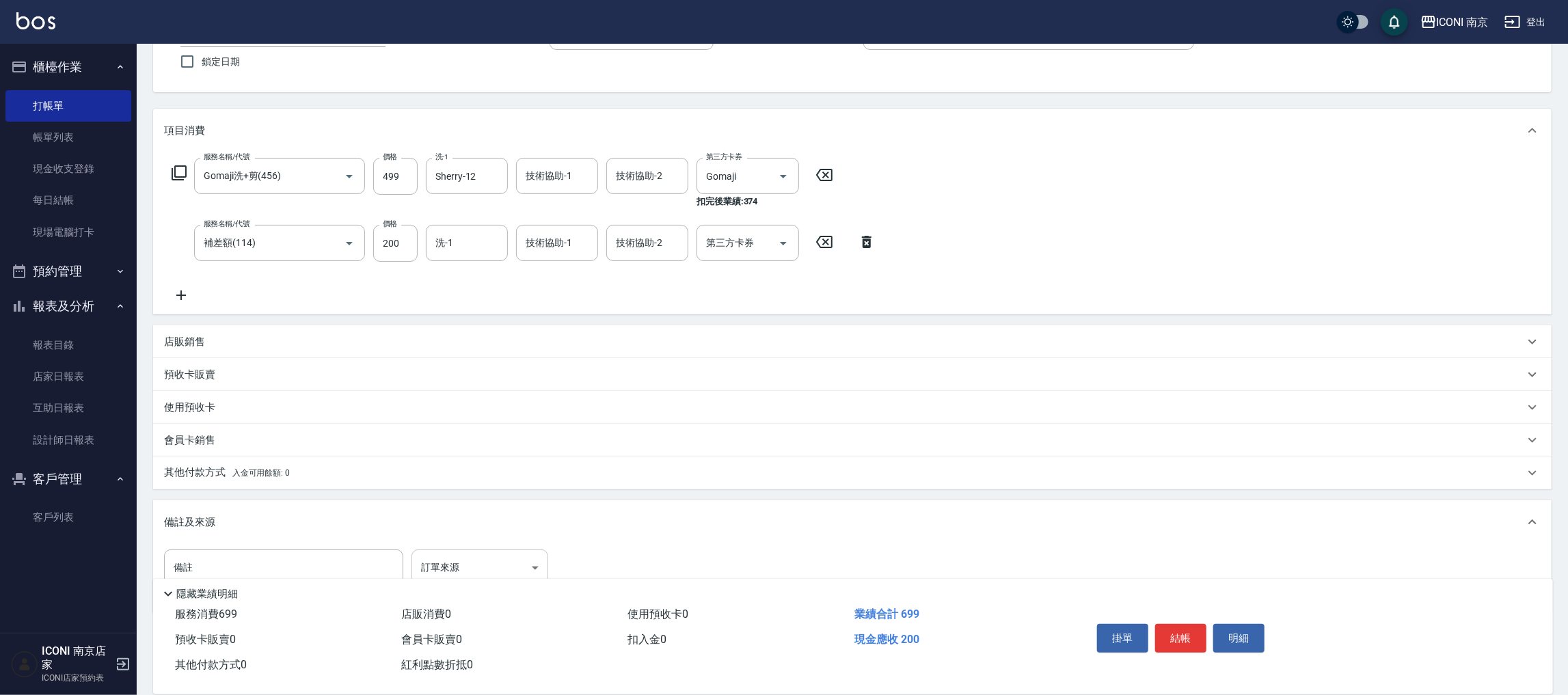
scroll to position [153, 0]
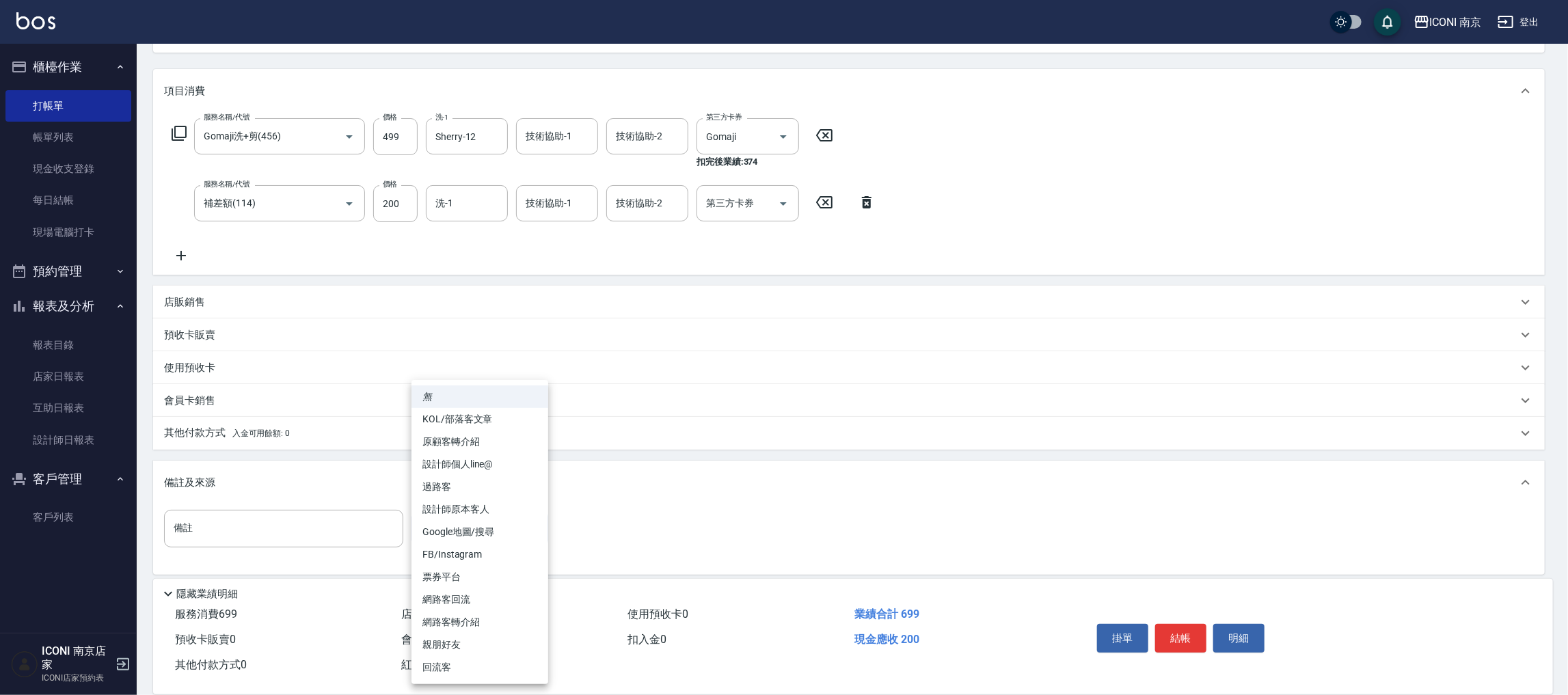
click at [507, 518] on body "ICONI 南京 登出 櫃檯作業 打帳單 帳單列表 現金收支登錄 每日結帳 現場電腦打卡 預約管理 預約管理 單日預約紀錄 單週預約紀錄 報表及分析 報表目錄…" at bounding box center [784, 275] width 1568 height 856
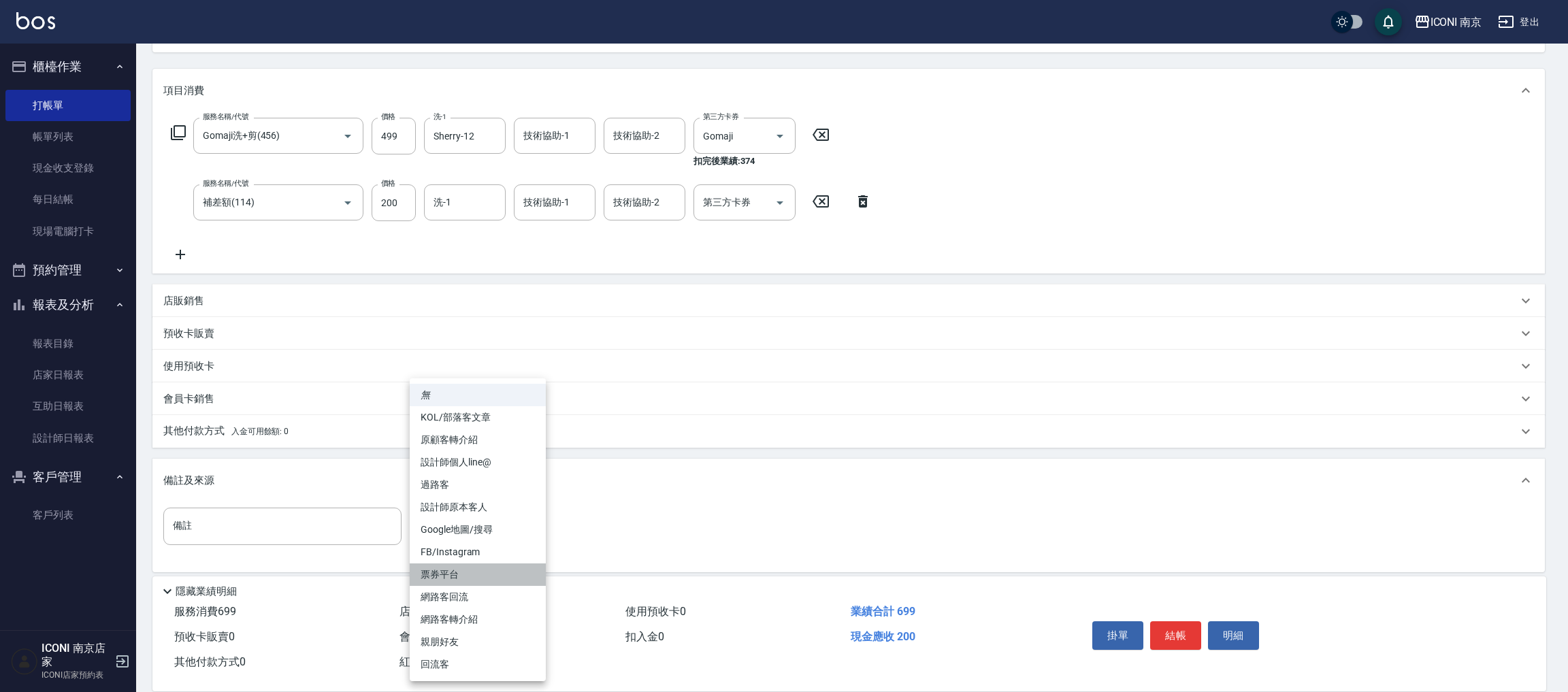
click at [461, 574] on li "票券平台" at bounding box center [478, 574] width 136 height 23
type input "票券平台"
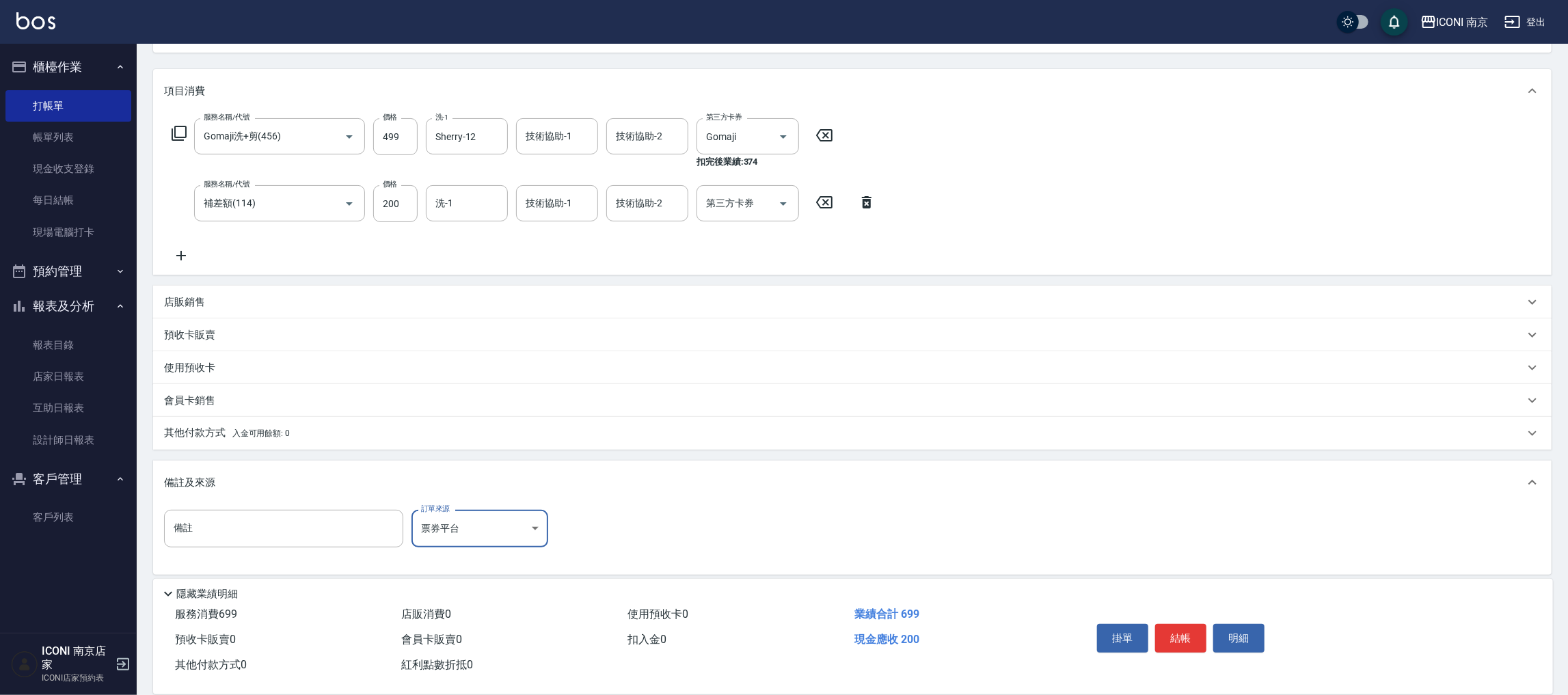
click at [189, 437] on p "其他付款方式 入金可用餘額: 0" at bounding box center [227, 433] width 126 height 15
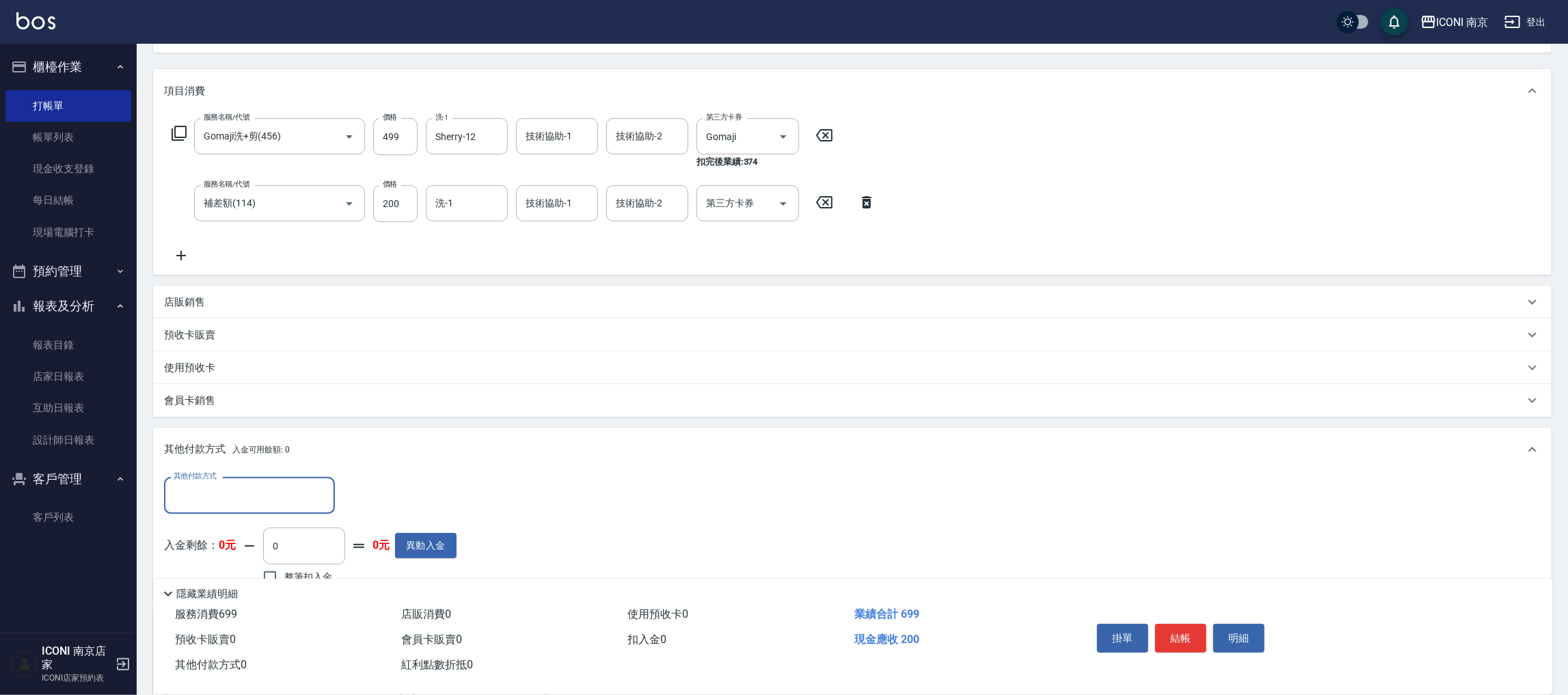
scroll to position [0, 0]
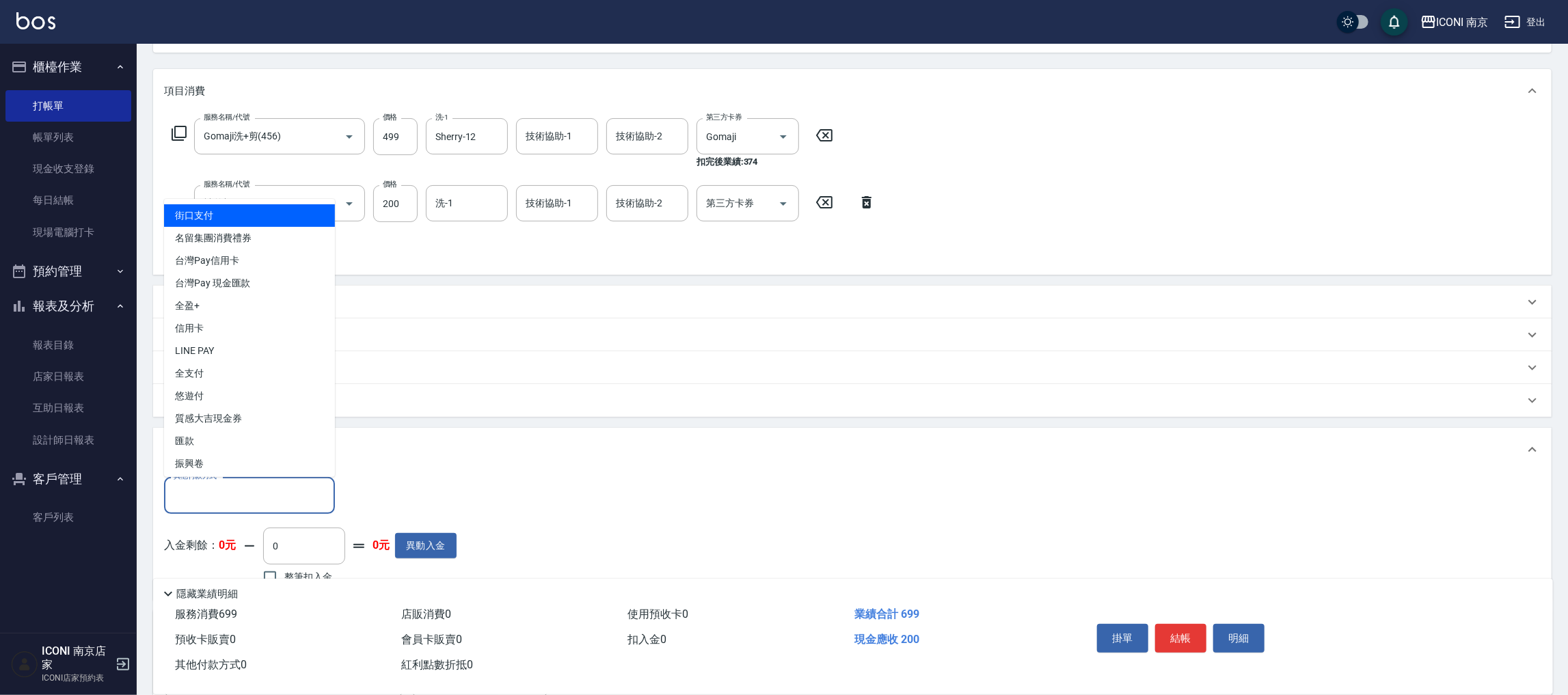
click at [204, 490] on input "其他付款方式" at bounding box center [249, 495] width 159 height 24
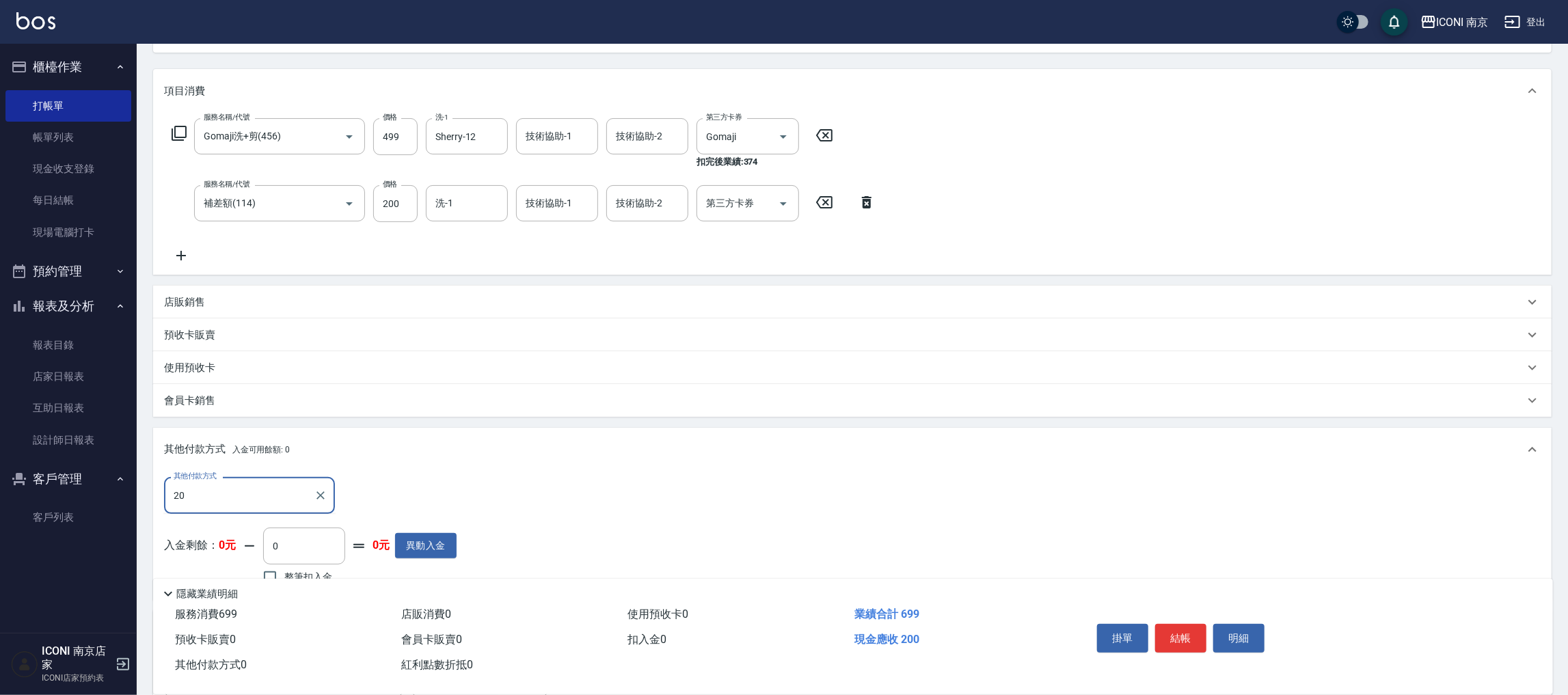
type input "200"
click at [325, 485] on div at bounding box center [320, 495] width 18 height 36
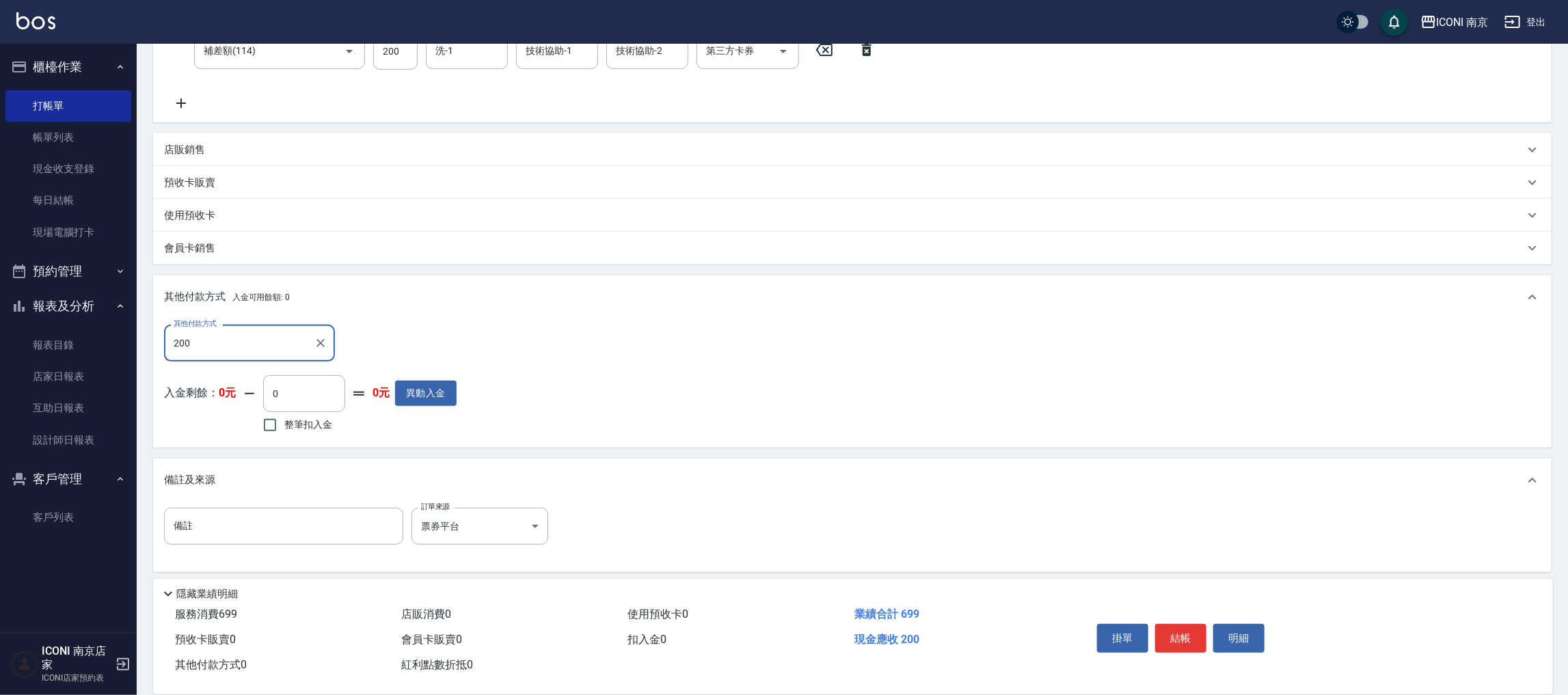
scroll to position [309, 0]
click at [322, 341] on icon "Clear" at bounding box center [321, 339] width 14 height 14
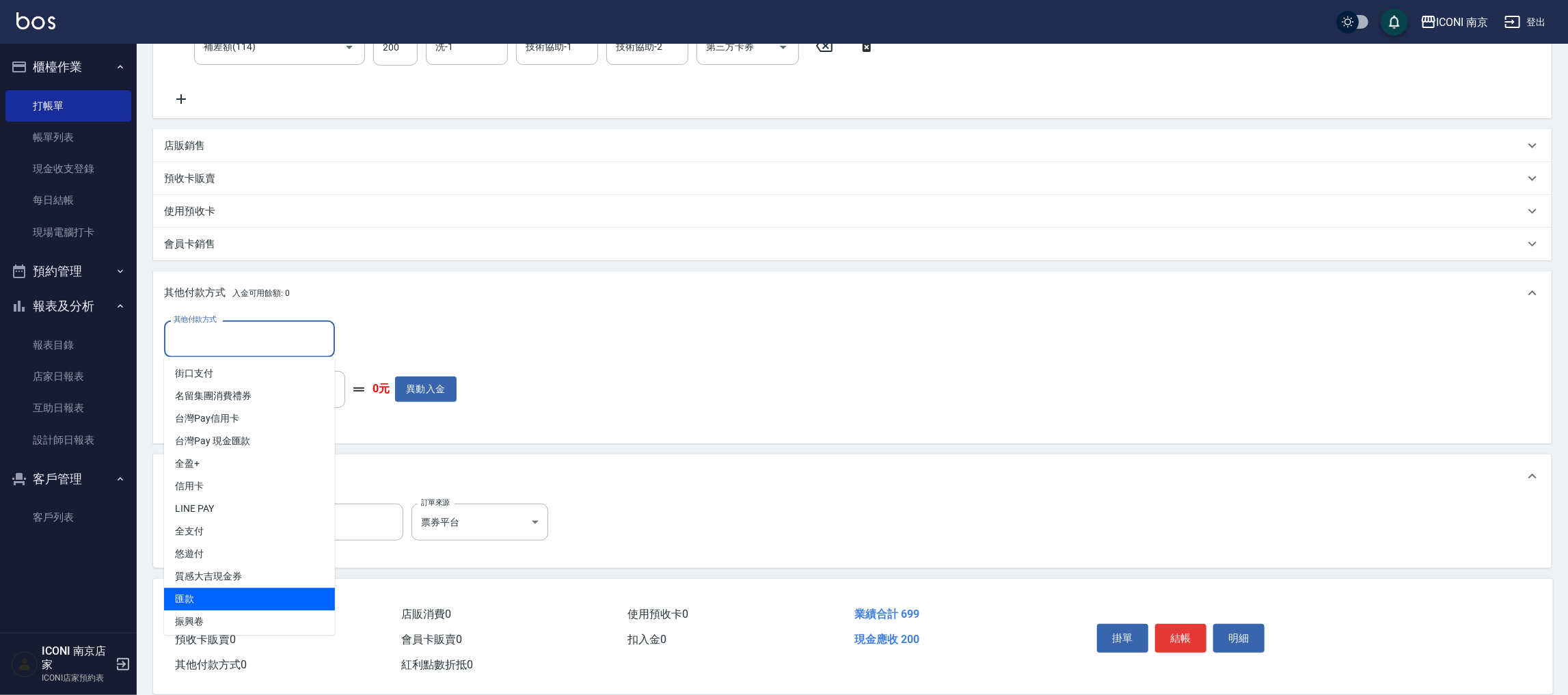
click at [223, 596] on span "匯款" at bounding box center [249, 599] width 171 height 23
type input "匯款"
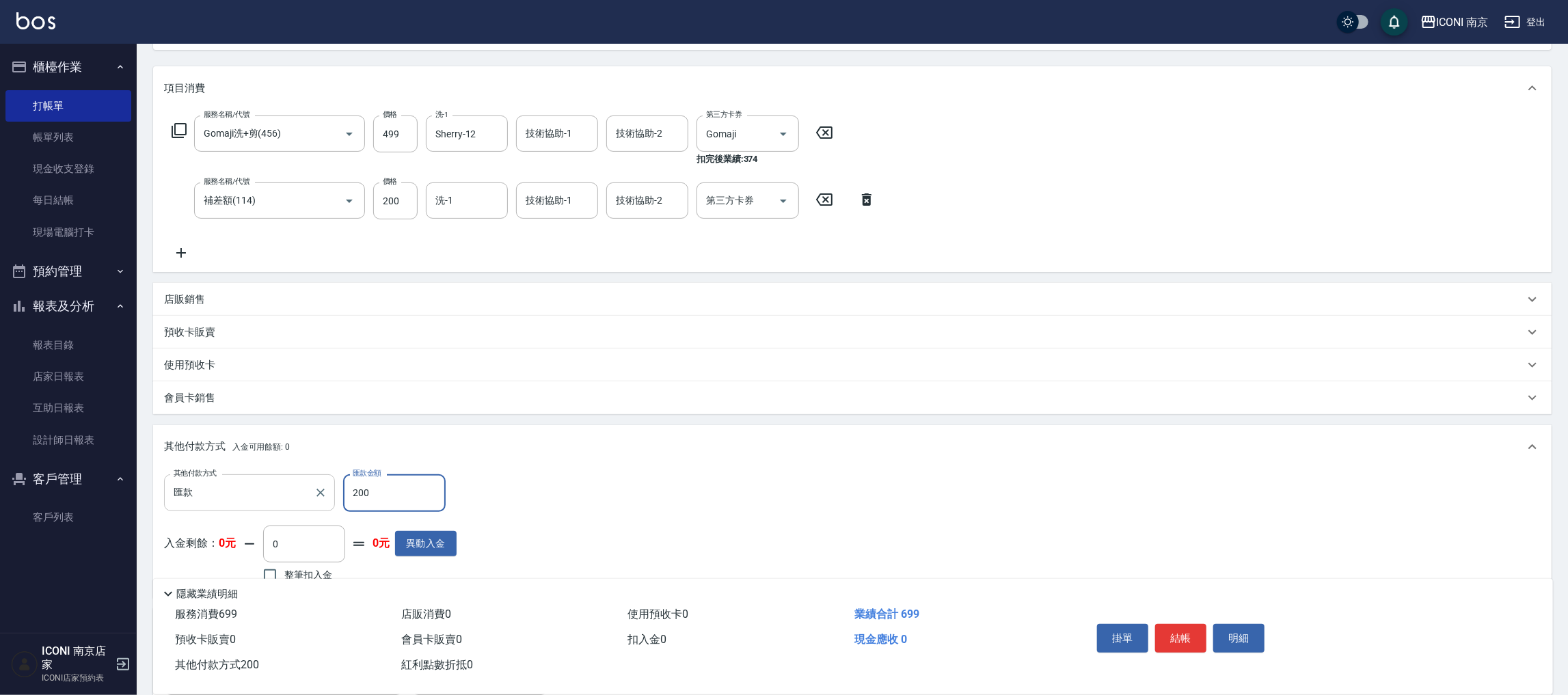
scroll to position [310, 0]
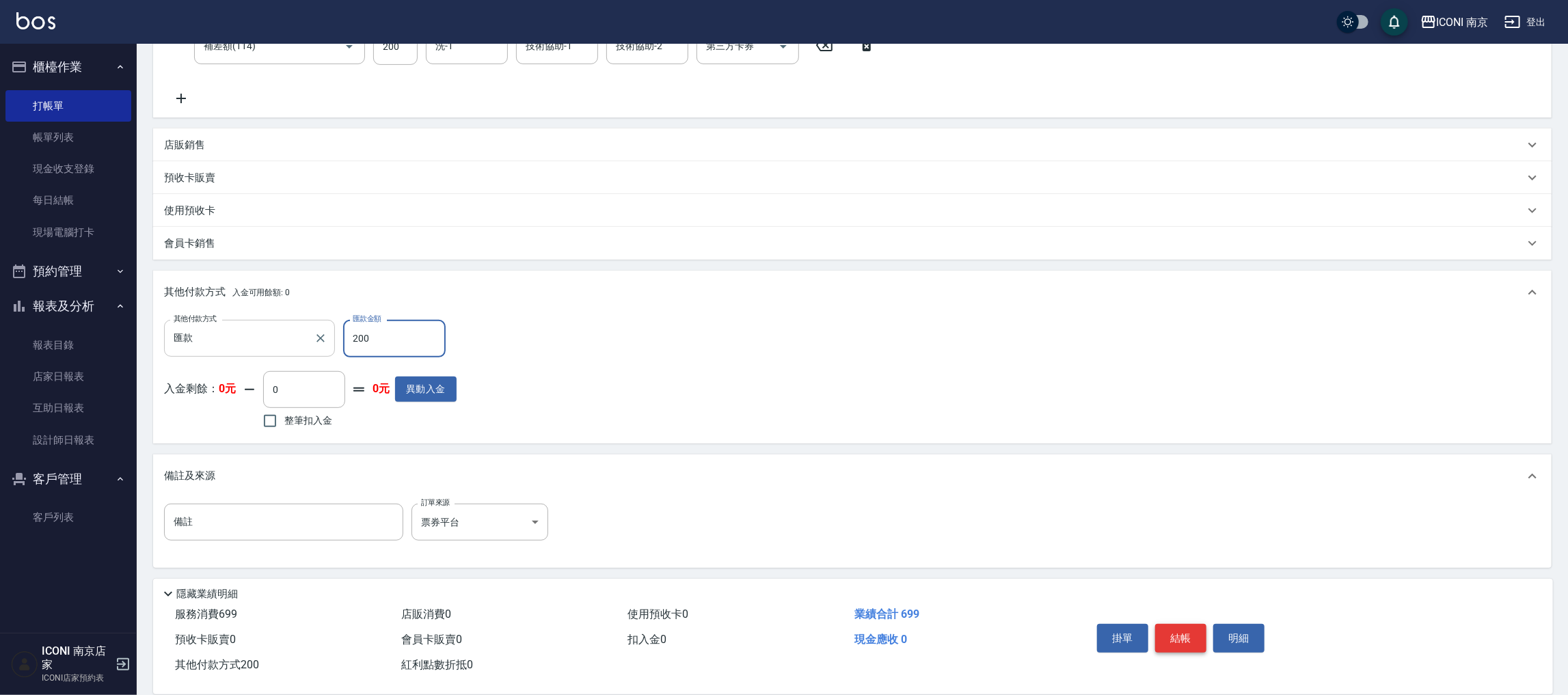
type input "200"
click at [1179, 632] on button "結帳" at bounding box center [1180, 638] width 51 height 29
type input "[DATE] 15:48"
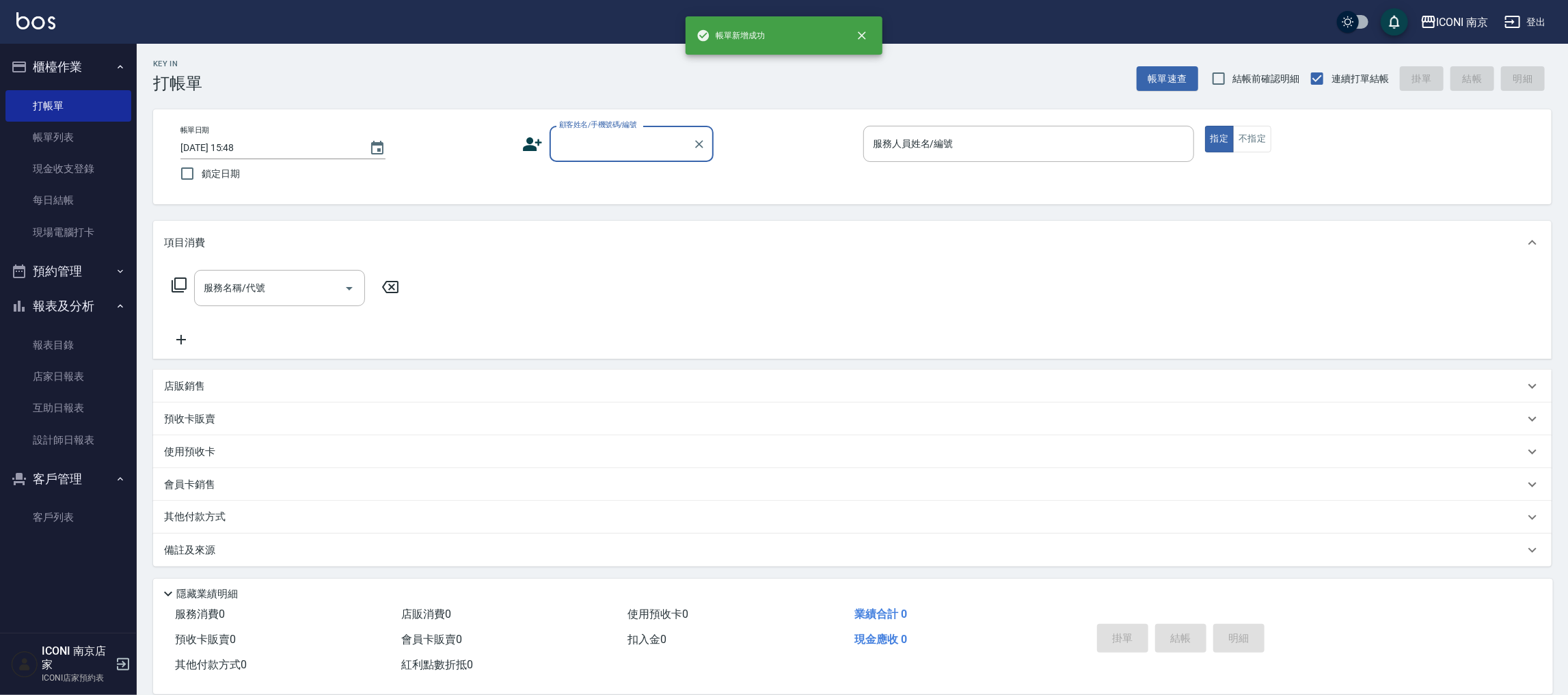
scroll to position [0, 0]
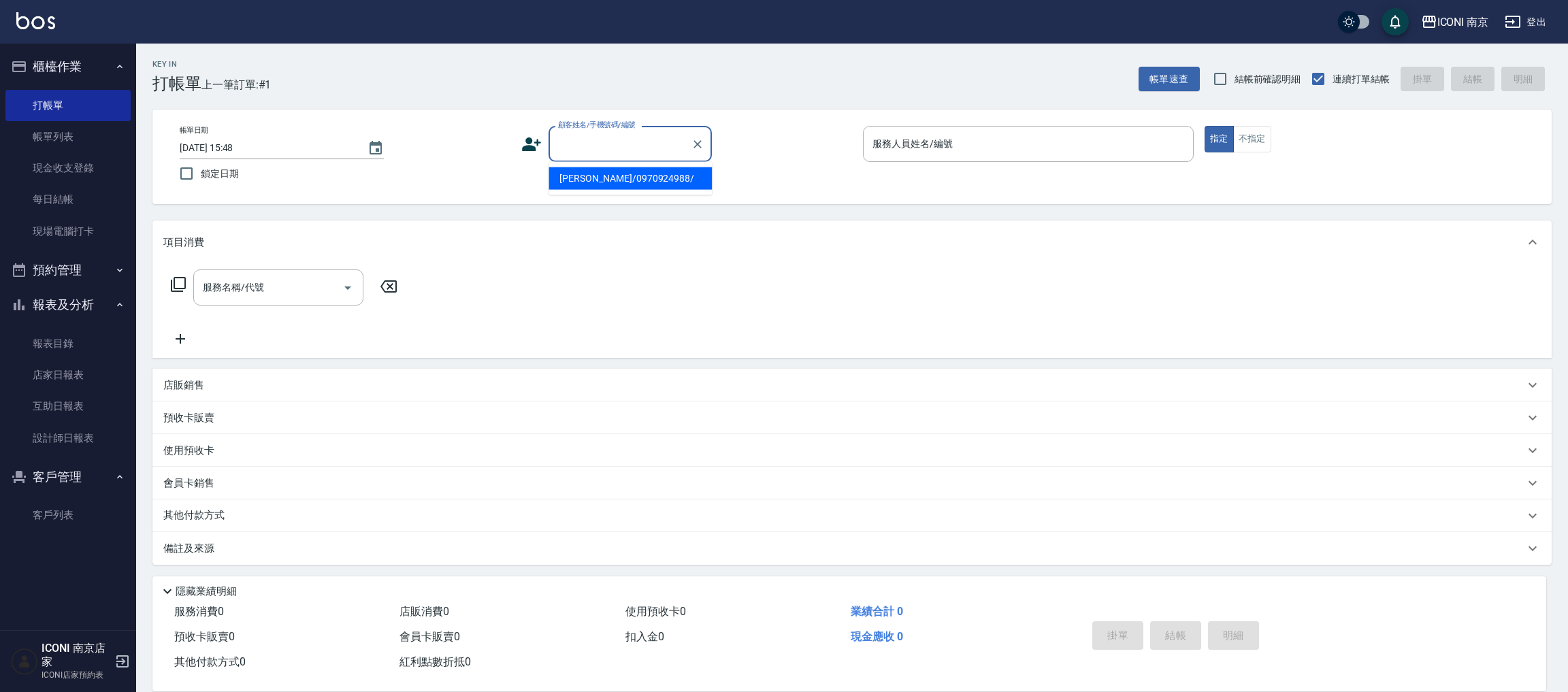
click at [569, 144] on input "顧客姓名/手機號碼/編號" at bounding box center [620, 144] width 131 height 24
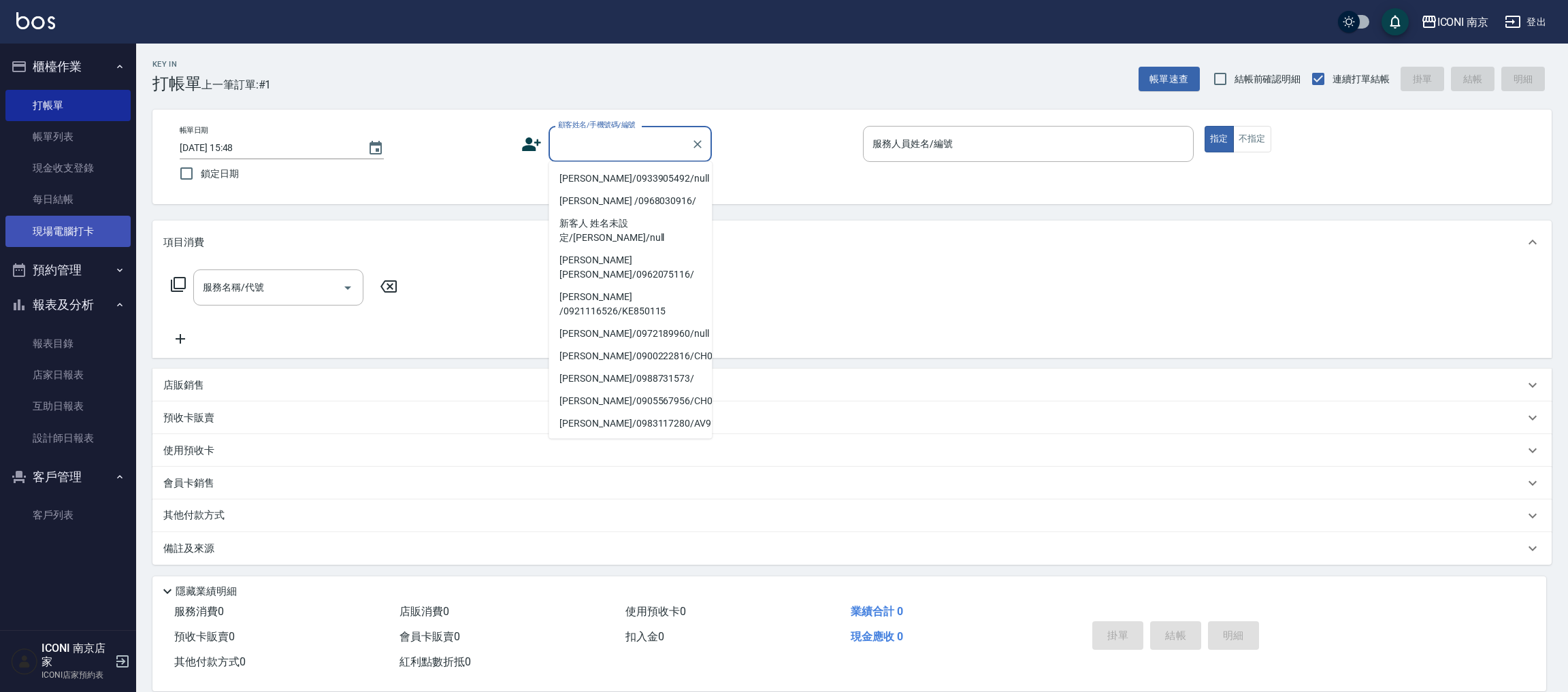
click at [107, 230] on link "現場電腦打卡" at bounding box center [68, 232] width 125 height 32
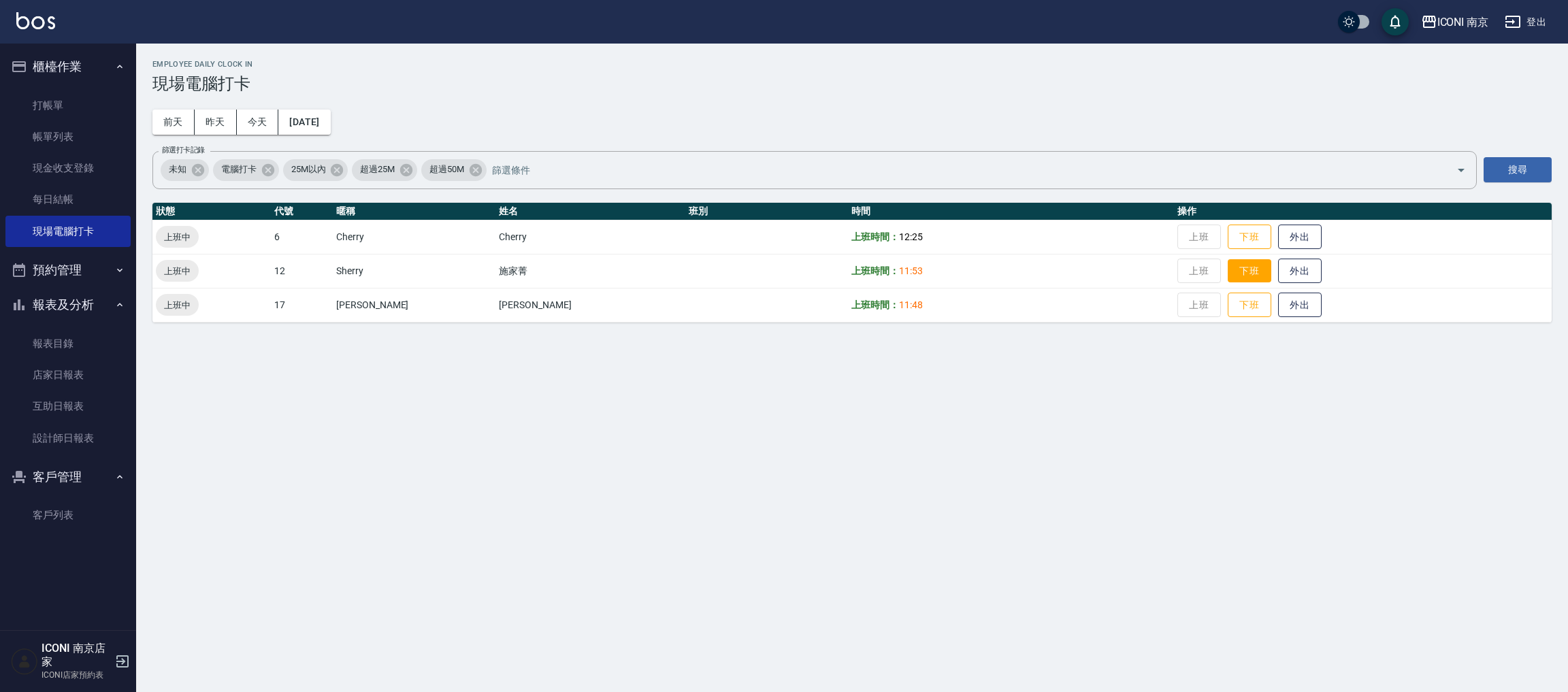
click at [1228, 259] on button "下班" at bounding box center [1249, 271] width 43 height 24
click at [52, 517] on link "客戶列表" at bounding box center [68, 515] width 125 height 32
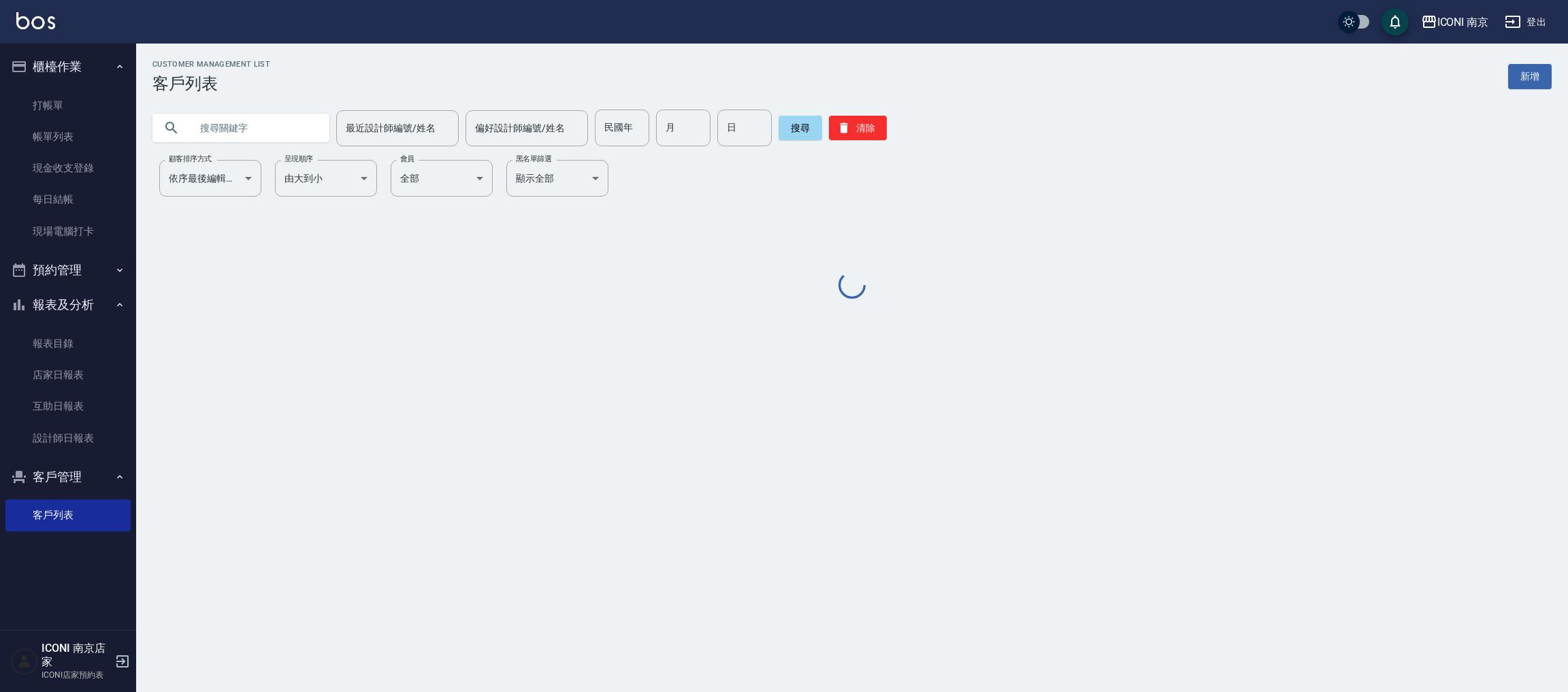
click at [266, 125] on input "text" at bounding box center [254, 127] width 128 height 36
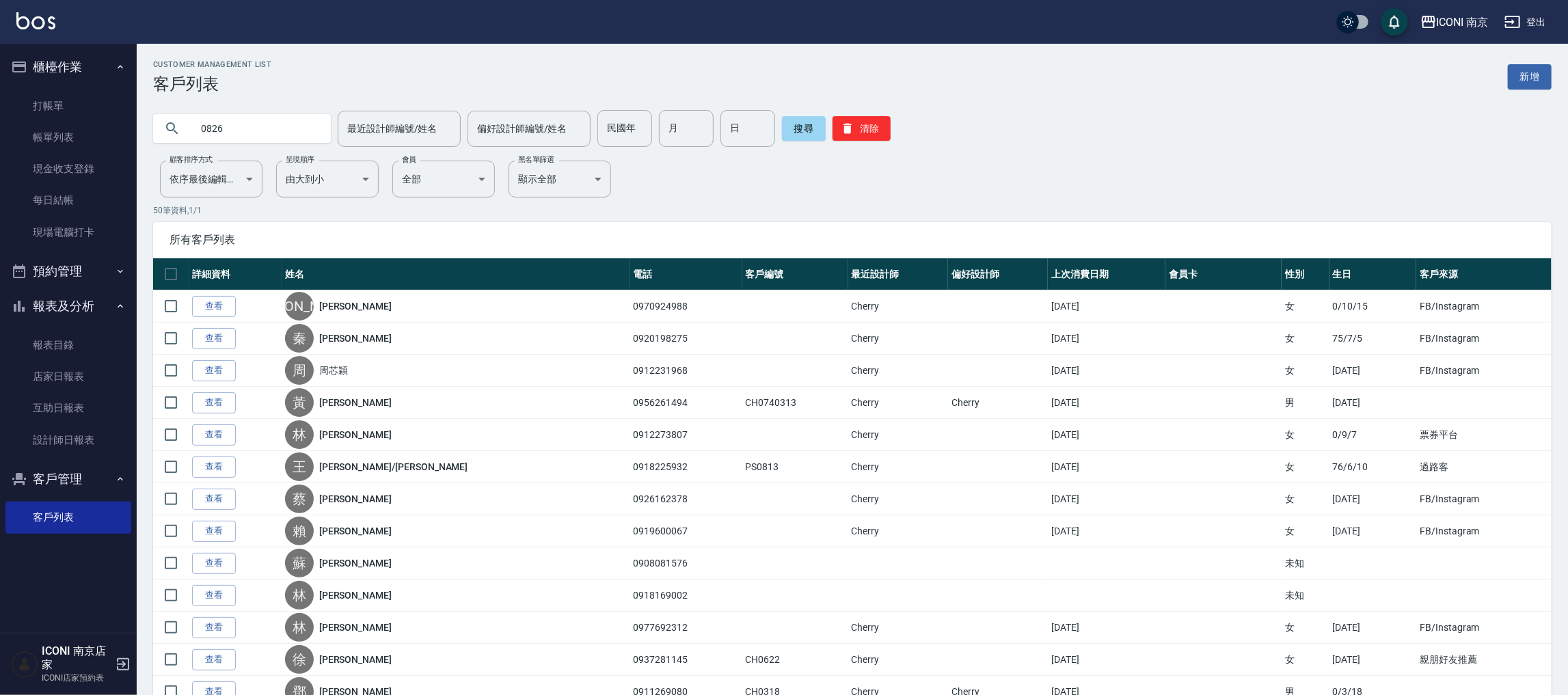
type input "0826"
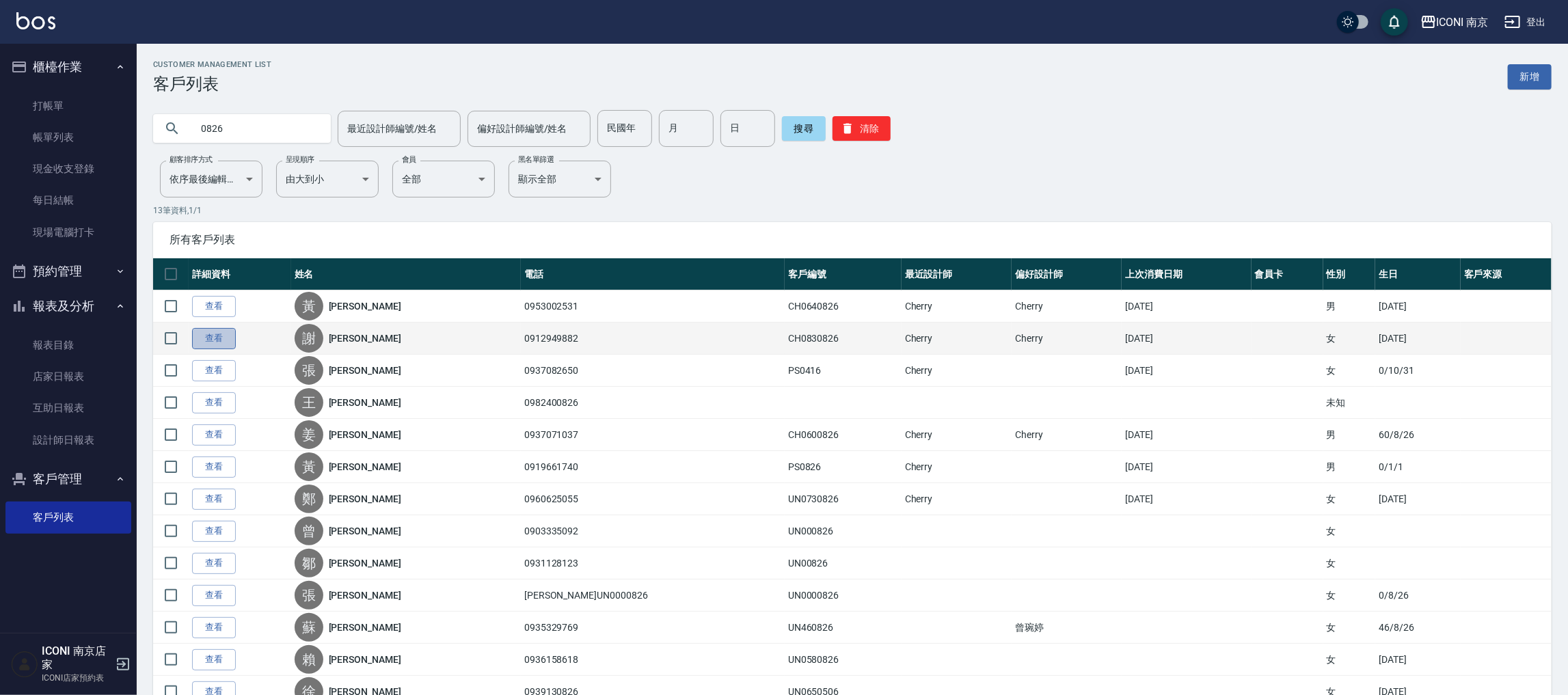
click at [210, 341] on link "查看" at bounding box center [213, 339] width 44 height 21
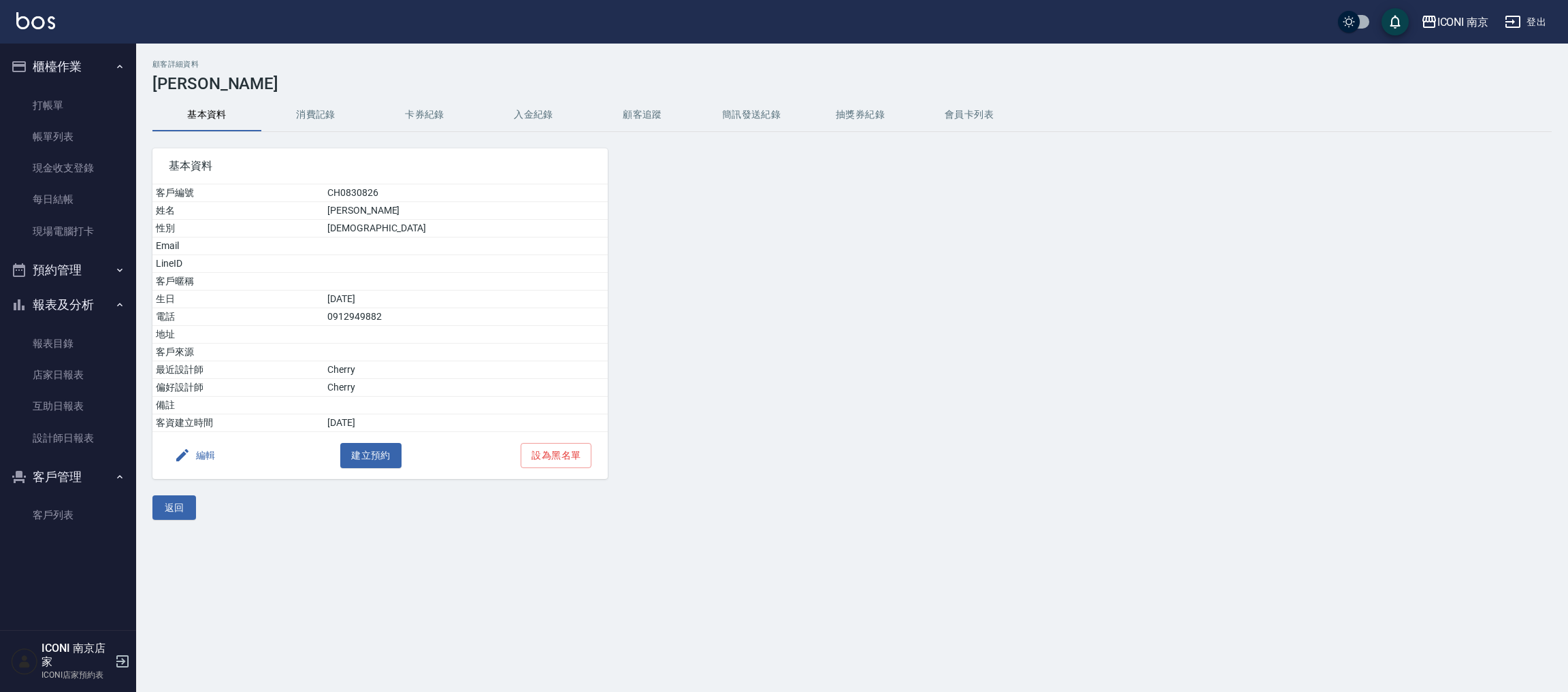
click at [311, 127] on button "消費記錄" at bounding box center [316, 114] width 109 height 32
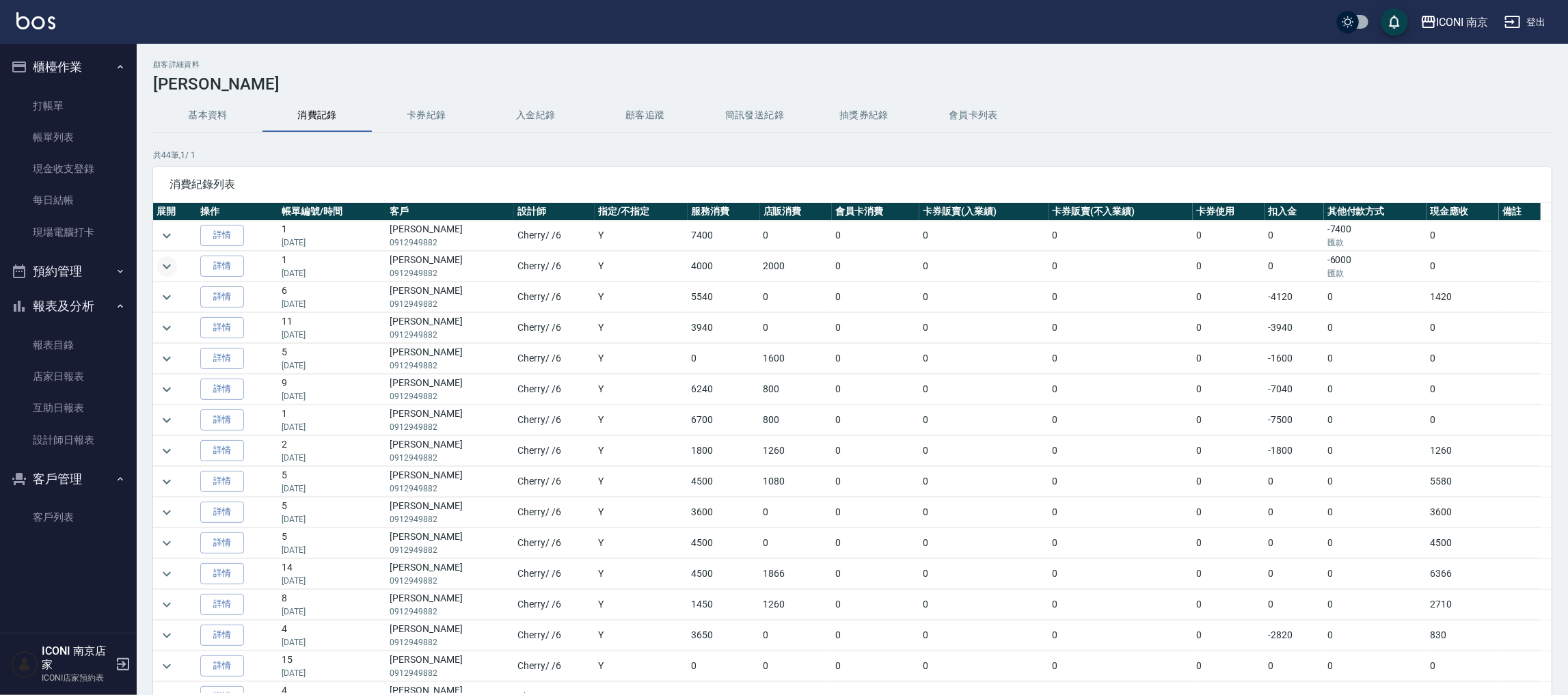
click at [171, 275] on icon "expand row" at bounding box center [167, 267] width 17 height 17
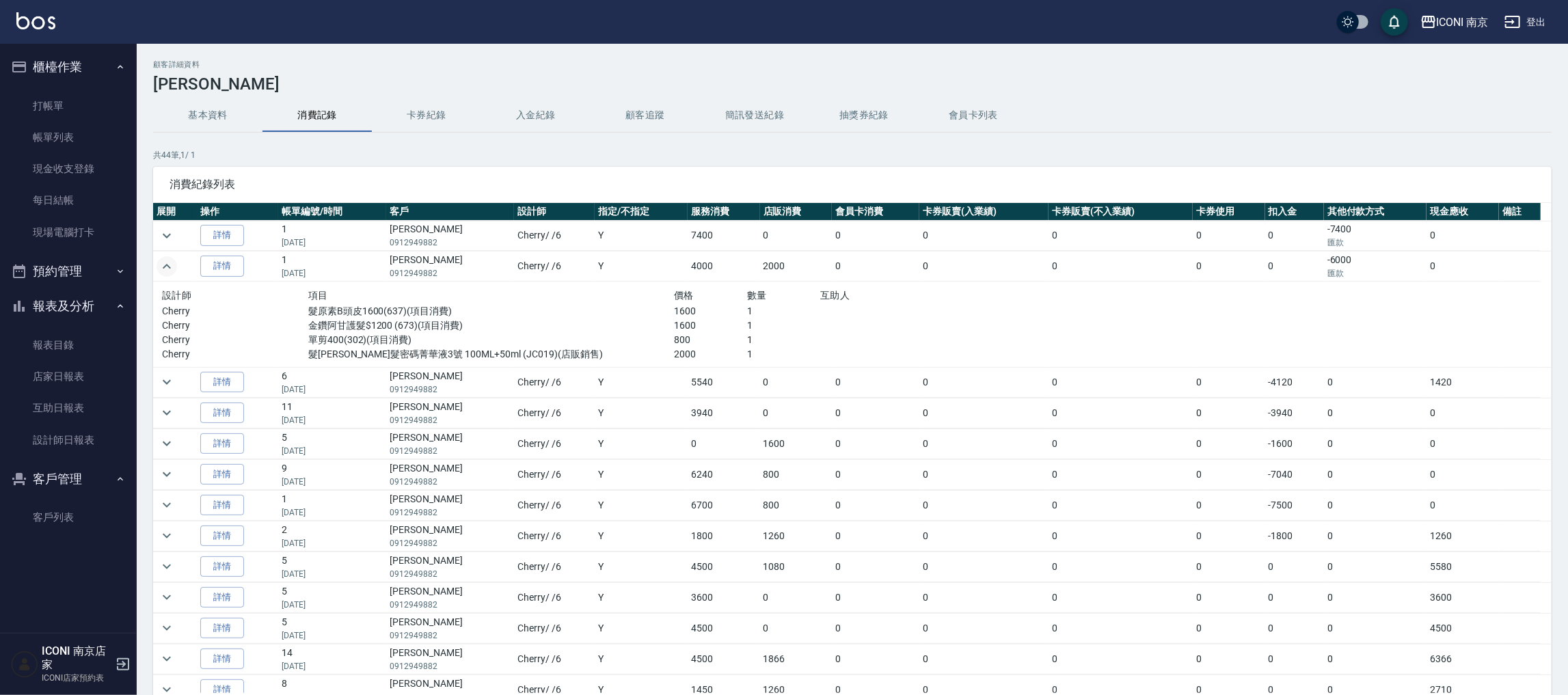
click at [173, 394] on td at bounding box center [175, 382] width 44 height 30
click at [163, 414] on icon "expand row" at bounding box center [166, 413] width 8 height 5
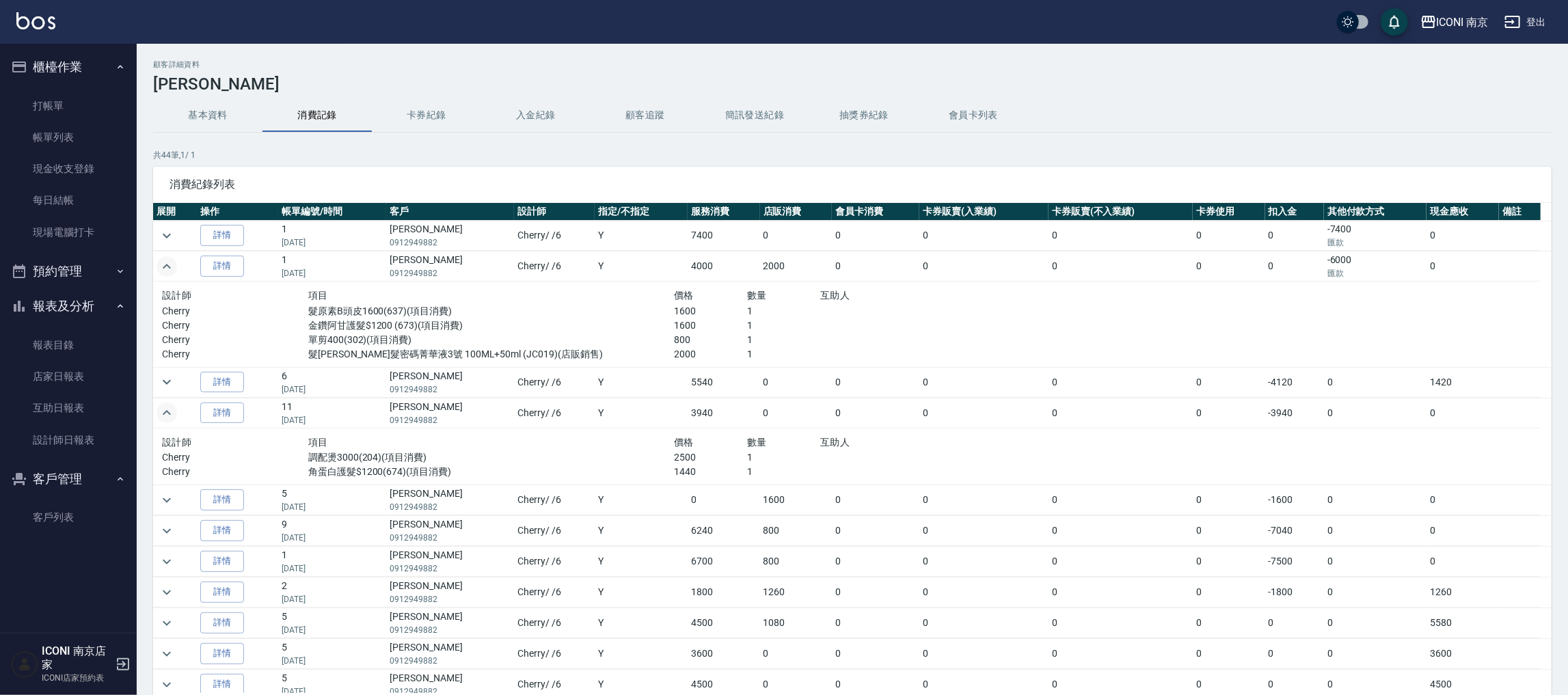
scroll to position [102, 0]
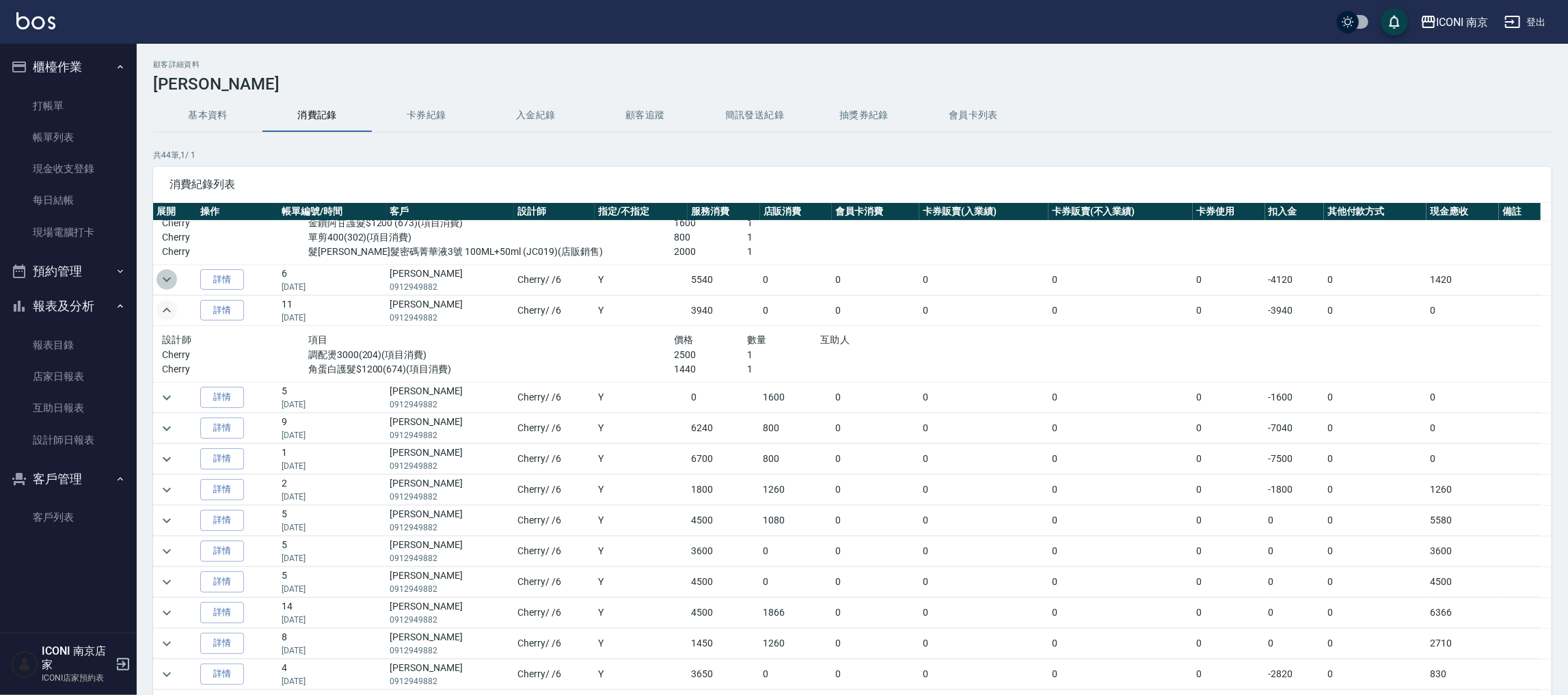
click at [170, 280] on icon "expand row" at bounding box center [167, 280] width 17 height 17
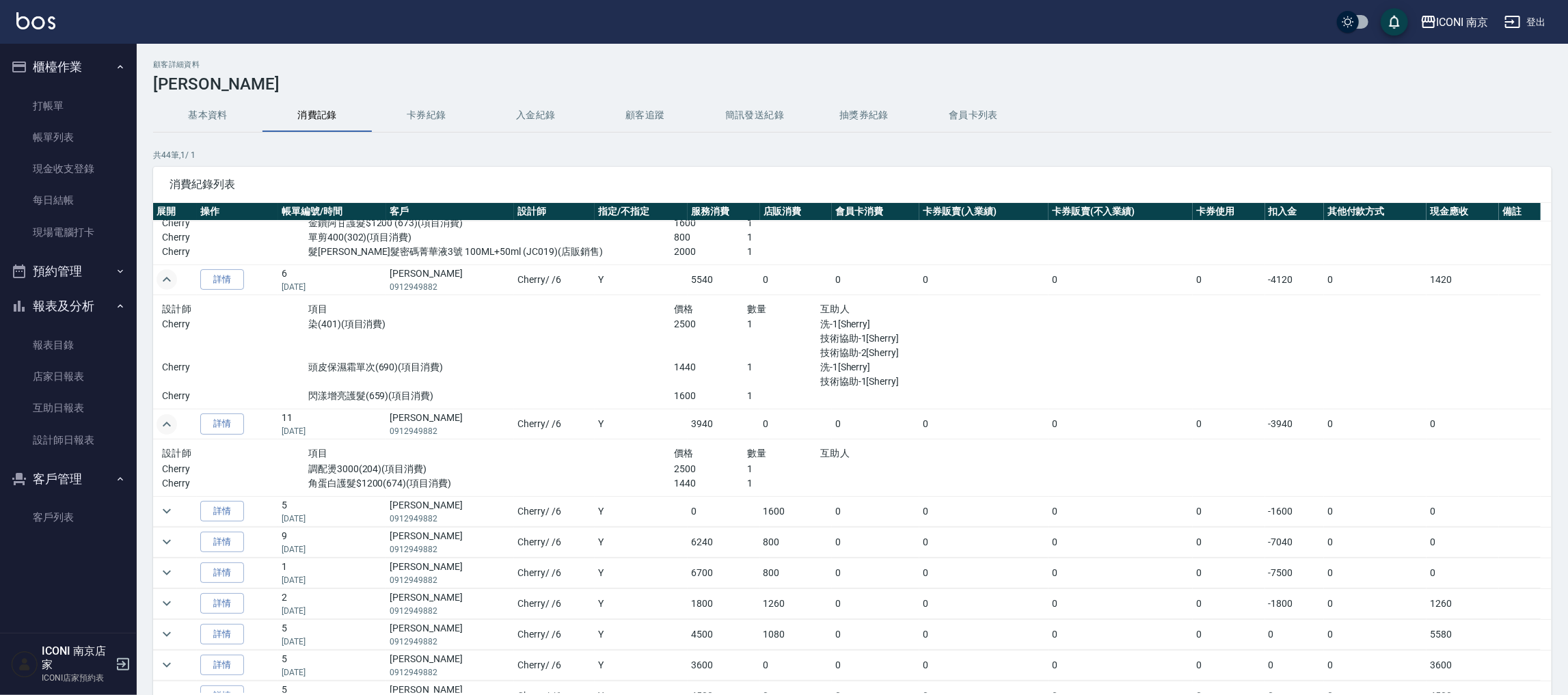
scroll to position [0, 0]
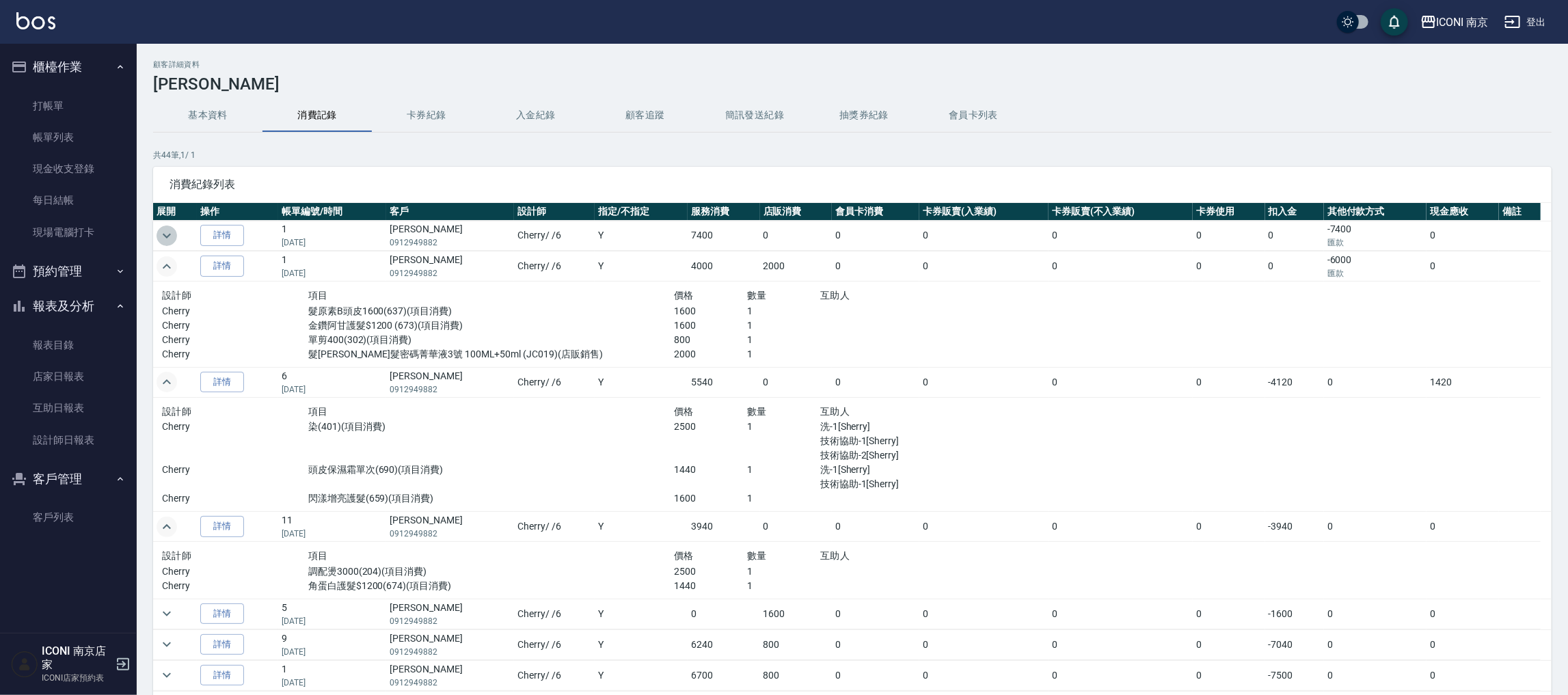
click at [163, 238] on icon "expand row" at bounding box center [167, 236] width 17 height 17
